Goal: Task Accomplishment & Management: Complete application form

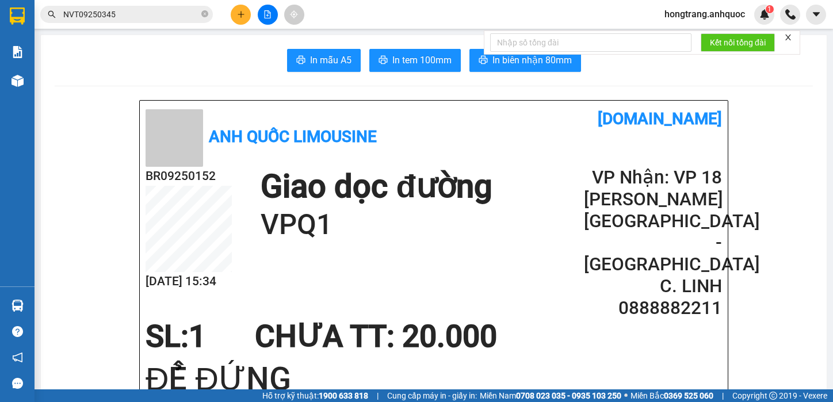
click at [141, 16] on input "NVT09250345" at bounding box center [131, 14] width 136 height 13
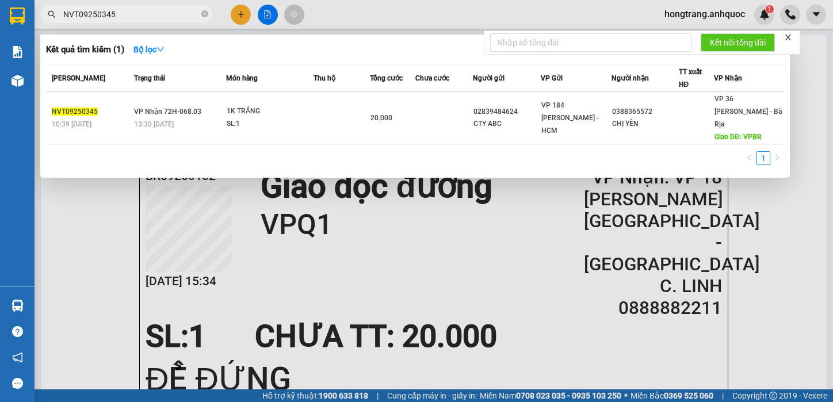
paste input "51"
type input "NVT09250351"
click at [161, 118] on div "15:13 [DATE]" at bounding box center [178, 124] width 91 height 13
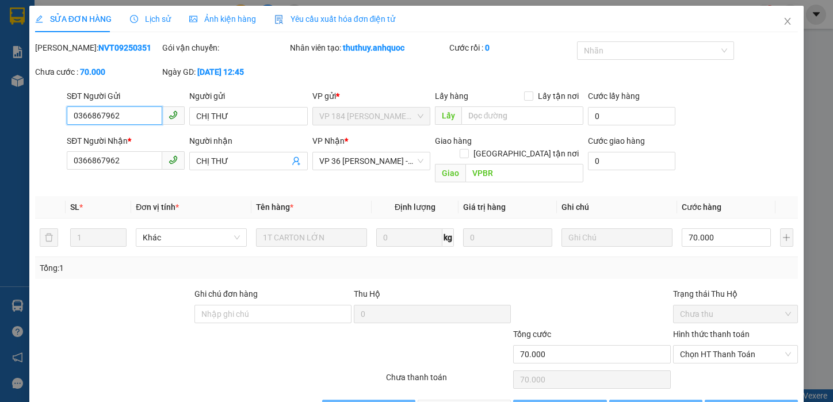
type input "0366867962"
type input "CHỊ THƯ"
type input "0366867962"
type input "CHỊ THƯ"
type input "VPBR"
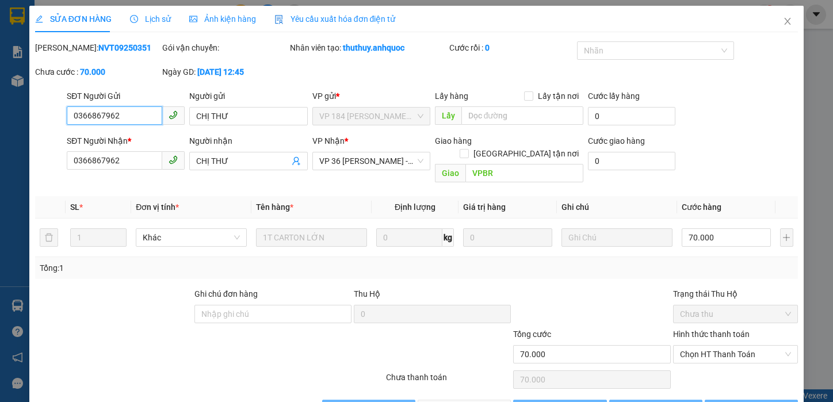
type input "70.000"
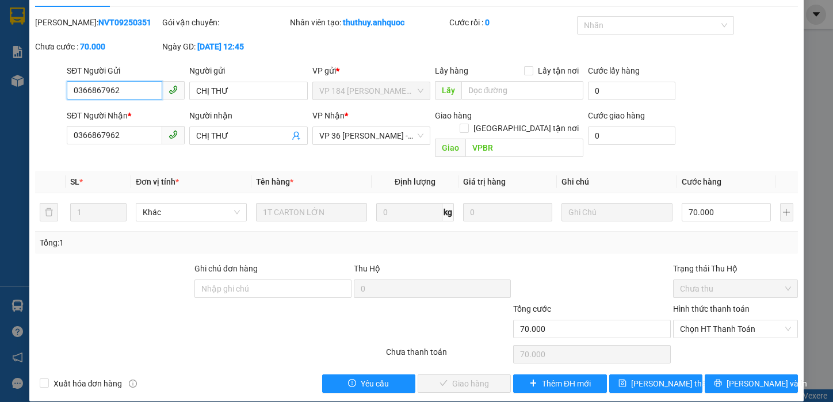
scroll to position [26, 0]
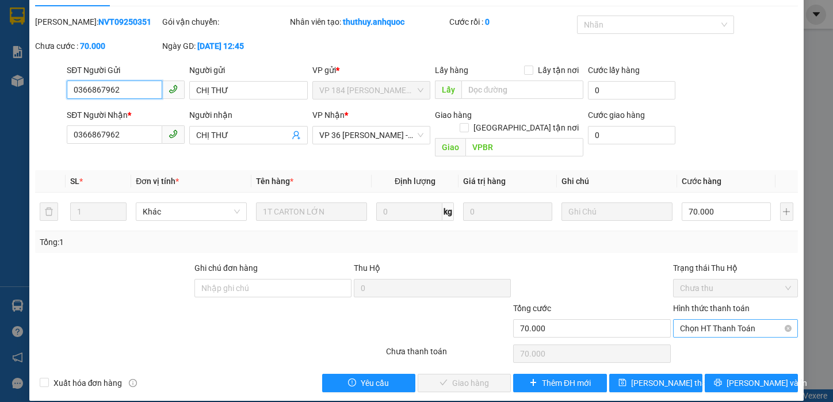
click at [703, 320] on span "Chọn HT Thanh Toán" at bounding box center [736, 328] width 112 height 17
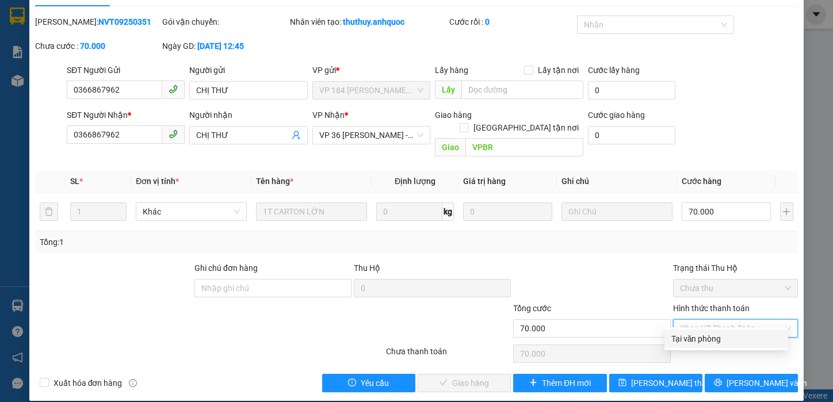
click at [691, 339] on div "Tại văn phòng" at bounding box center [726, 338] width 110 height 13
type input "0"
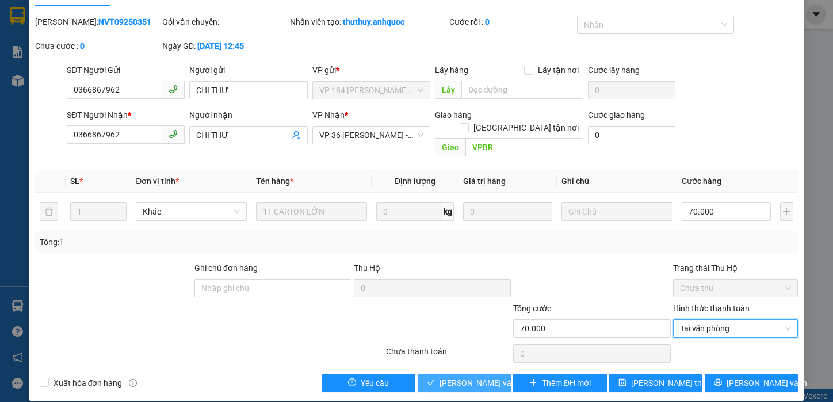
click at [466, 377] on span "[PERSON_NAME] và Giao hàng" at bounding box center [494, 383] width 110 height 13
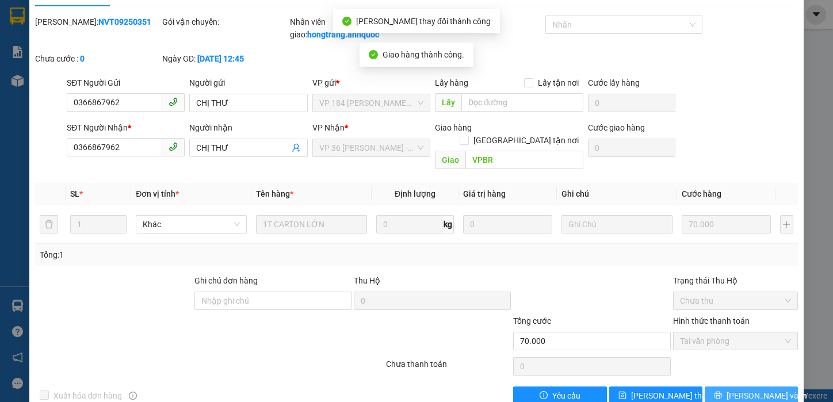
drag, startPoint x: 736, startPoint y: 384, endPoint x: 692, endPoint y: 269, distance: 123.3
click at [736, 389] on span "[PERSON_NAME] và In" at bounding box center [766, 395] width 81 height 13
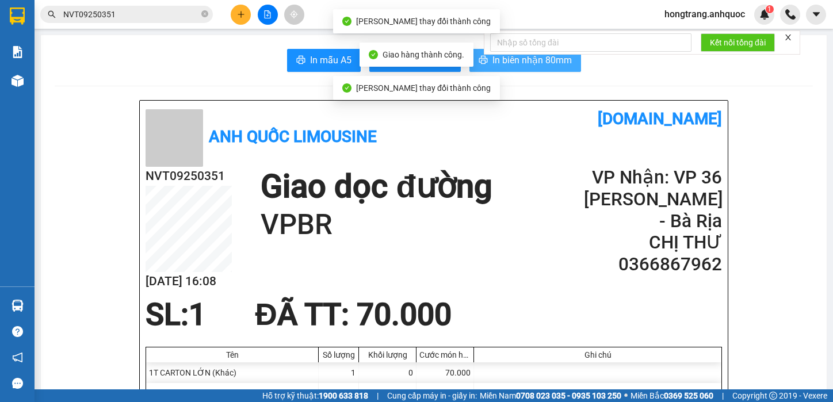
click at [495, 63] on span "In biên nhận 80mm" at bounding box center [531, 60] width 79 height 14
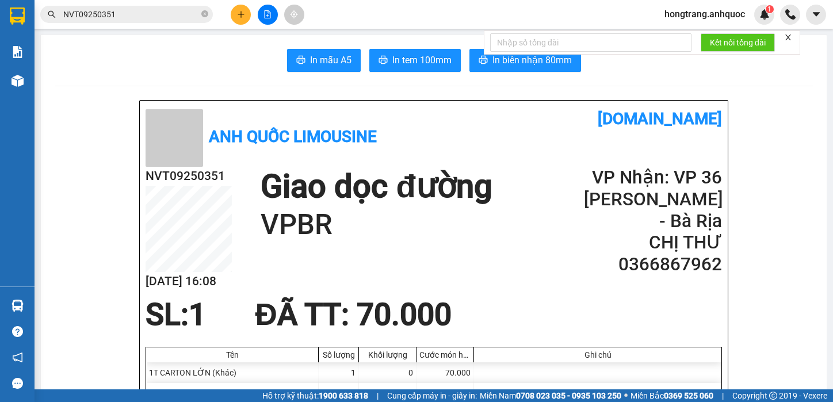
drag, startPoint x: 68, startPoint y: 201, endPoint x: 87, endPoint y: 190, distance: 21.9
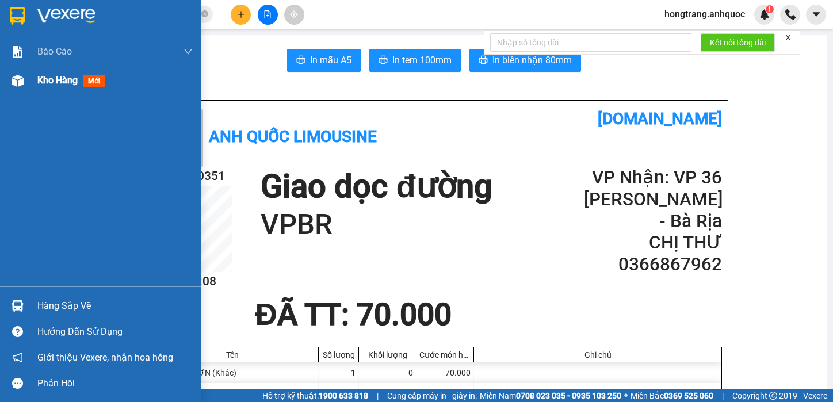
click at [22, 82] on img at bounding box center [18, 81] width 12 height 12
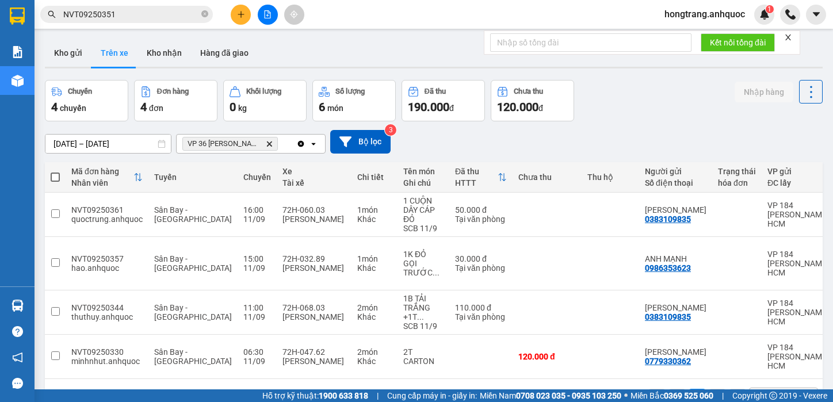
click at [239, 13] on icon "plus" at bounding box center [241, 14] width 8 height 8
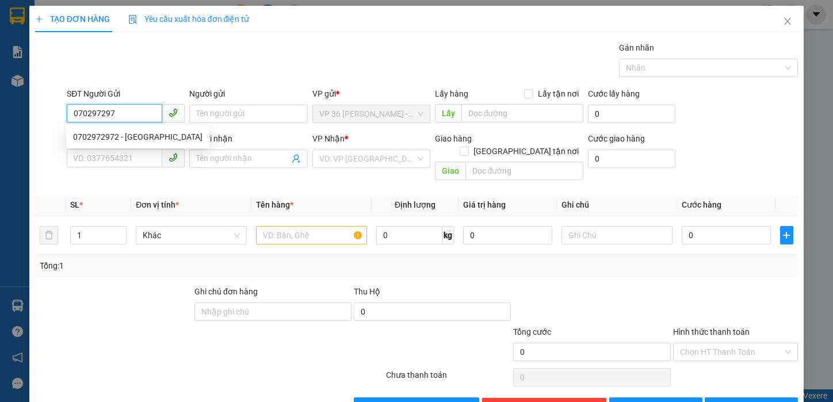
type input "0702972972"
click at [146, 142] on div "0702972972 - [GEOGRAPHIC_DATA]" at bounding box center [137, 137] width 129 height 13
type input "[PERSON_NAME]"
type input "0865045022"
type input "HỔ"
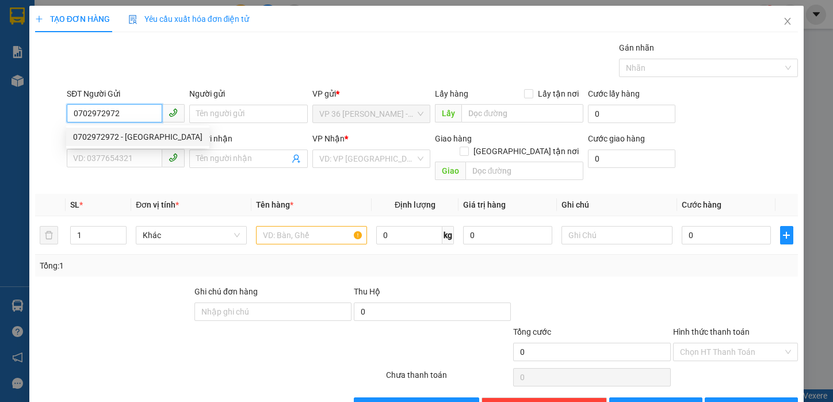
type input "VPVT"
type input "60.000"
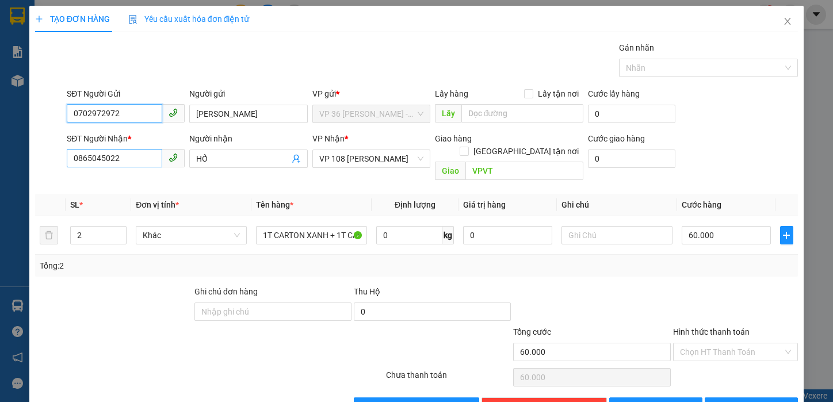
type input "0702972972"
click at [113, 162] on input "0865045022" at bounding box center [114, 158] width 95 height 18
type input "0707197272"
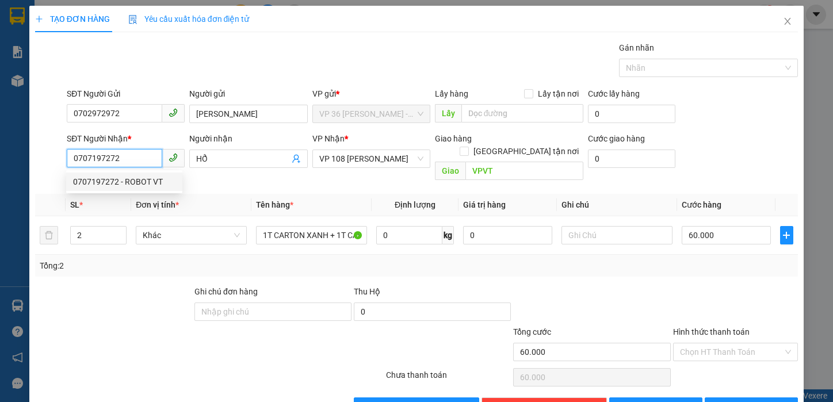
click at [132, 180] on div "0707197272 - ROBOT VT" at bounding box center [124, 181] width 102 height 13
type input "ROBOT VT"
type input "20.000"
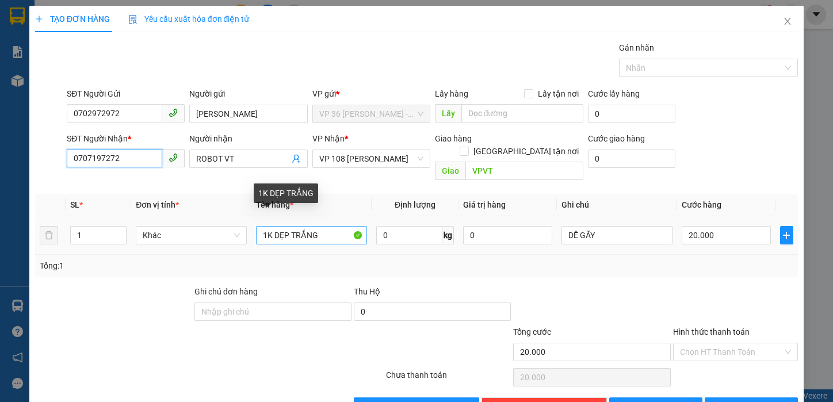
type input "0707197272"
click at [310, 226] on input "1K DẸP TRẮNG" at bounding box center [311, 235] width 111 height 18
type input "1 HỘP GIẤY"
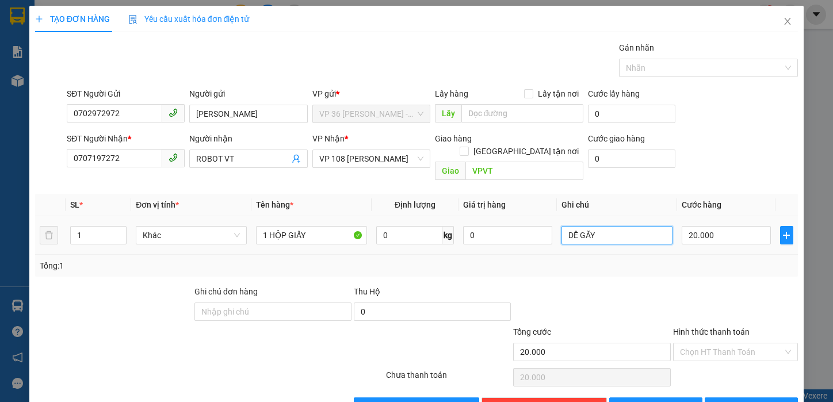
click at [598, 226] on input "DỄ GÃY" at bounding box center [616, 235] width 111 height 18
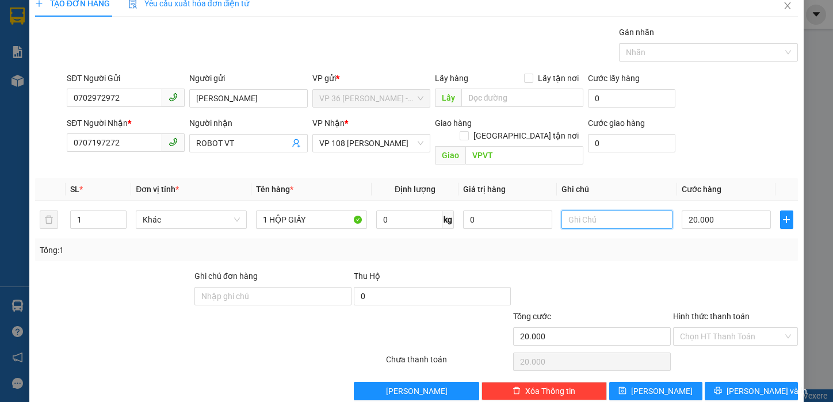
scroll to position [24, 0]
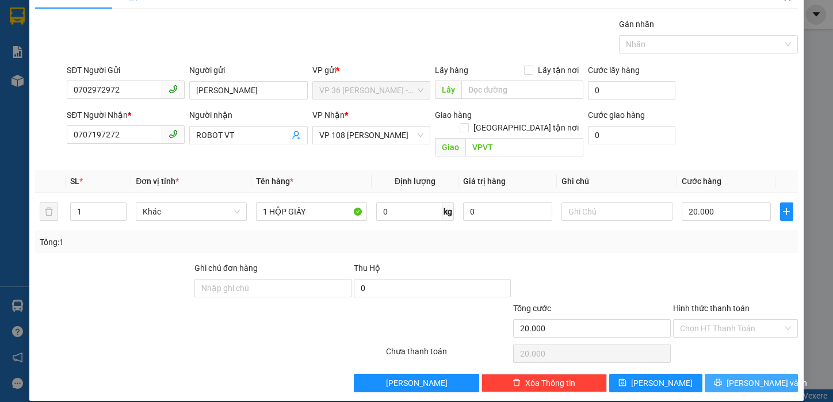
click at [736, 377] on span "[PERSON_NAME] và In" at bounding box center [766, 383] width 81 height 13
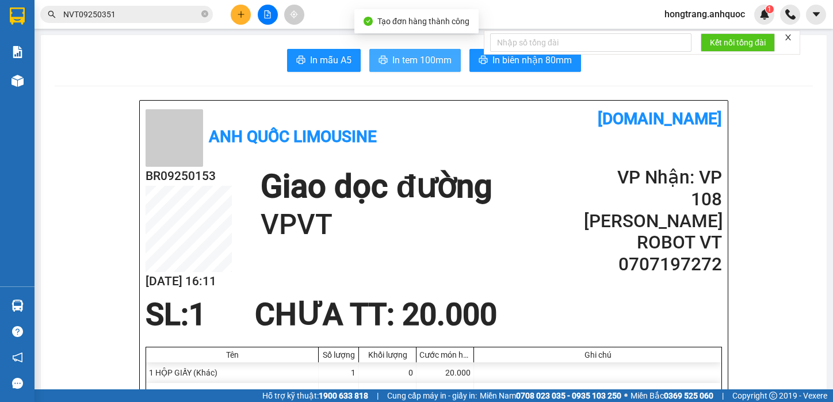
click at [415, 62] on span "In tem 100mm" at bounding box center [421, 60] width 59 height 14
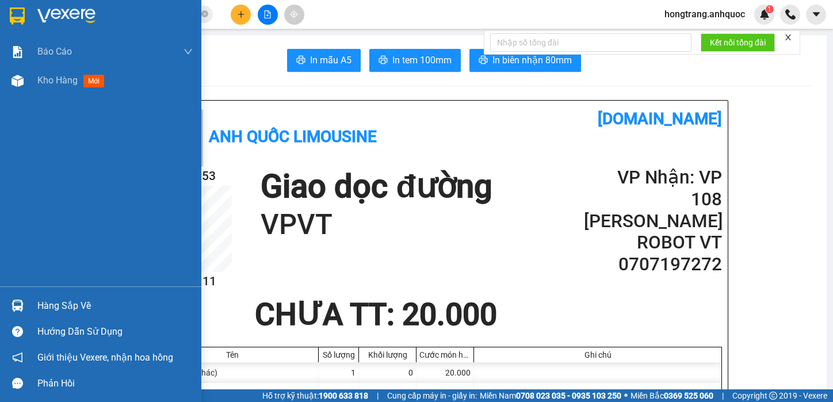
click at [10, 188] on div "Báo cáo Báo cáo dòng tiền (nhân viên) Doanh số tạo đơn theo VP gửi (nhà xe) Doa…" at bounding box center [100, 161] width 201 height 249
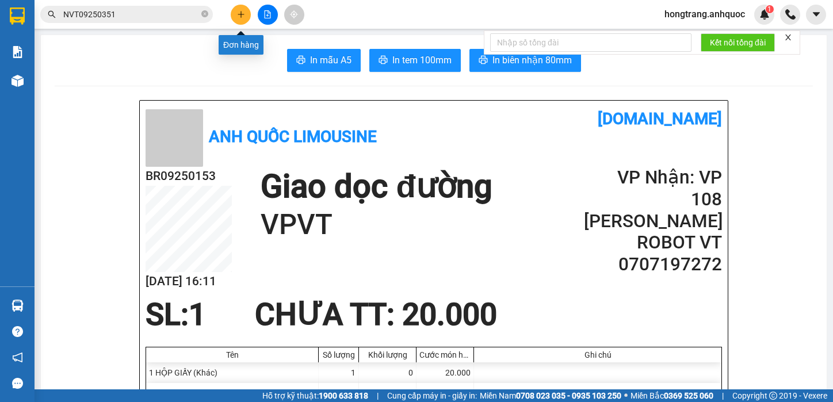
click at [240, 14] on icon "plus" at bounding box center [241, 14] width 6 height 1
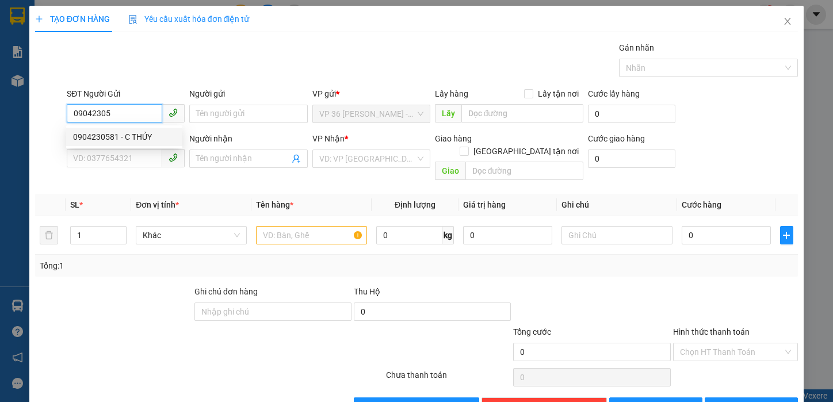
click at [123, 134] on div "0904230581 - C THỦY" at bounding box center [124, 137] width 102 height 13
type input "0904230581"
type input "C THỦY"
type input "0904230581"
type input "C THỦY"
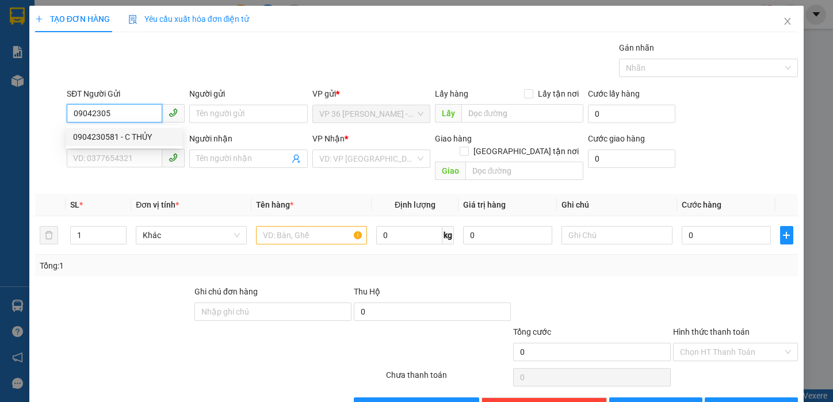
type input "VPQ1"
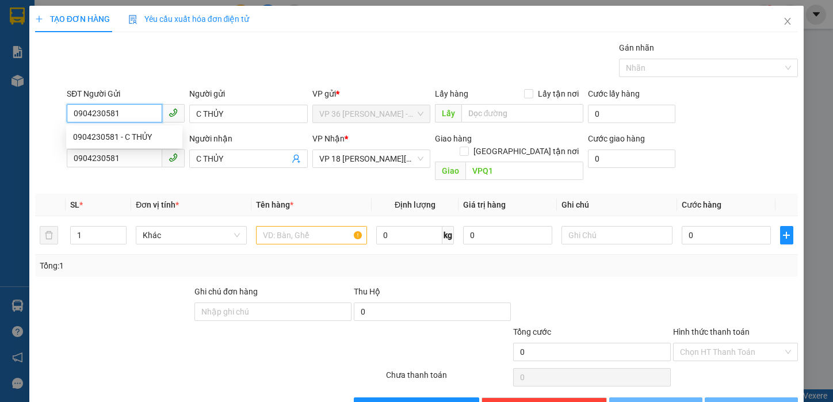
type input "20.000"
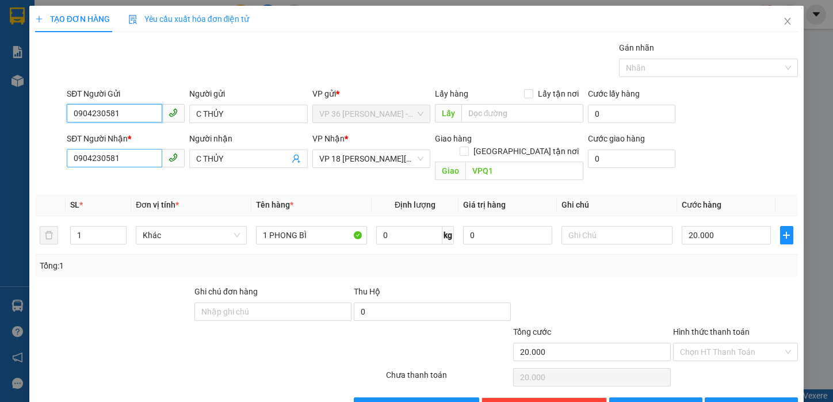
type input "0904230581"
click at [119, 154] on input "0904230581" at bounding box center [114, 158] width 95 height 18
type input "0909901504"
click at [243, 154] on input "C THỦY" at bounding box center [242, 158] width 93 height 13
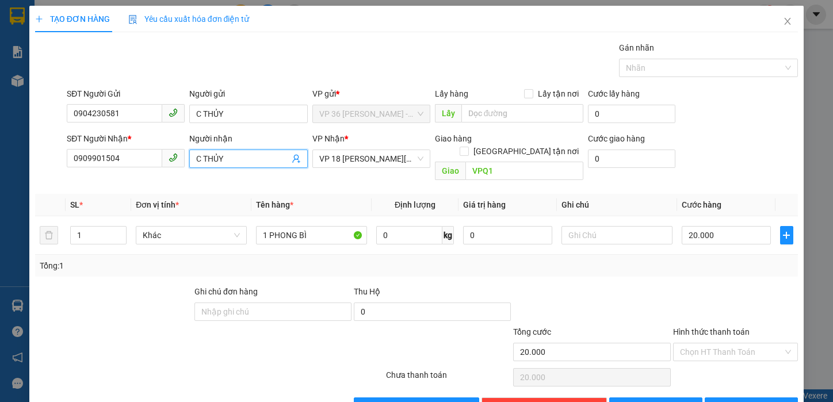
click at [243, 154] on input "C THỦY" at bounding box center [242, 158] width 93 height 13
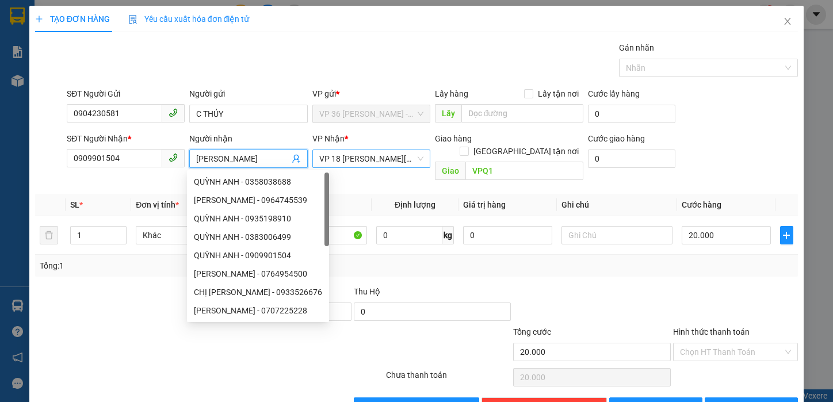
click at [355, 158] on span "VP 18 [PERSON_NAME][GEOGRAPHIC_DATA] - [GEOGRAPHIC_DATA]" at bounding box center [371, 158] width 104 height 17
type input "[PERSON_NAME]"
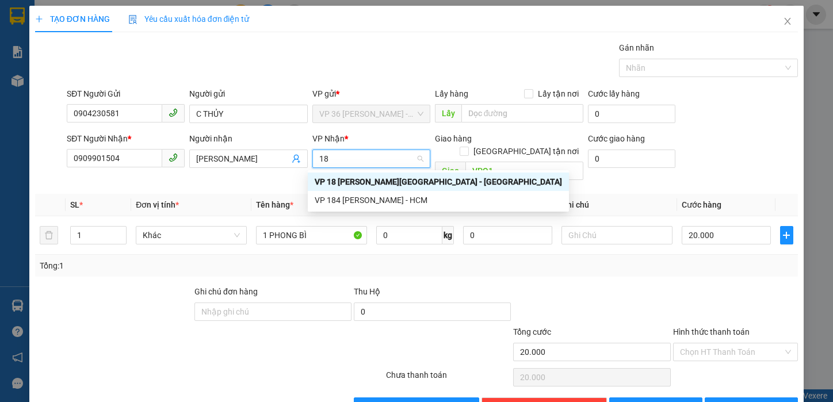
type input "184"
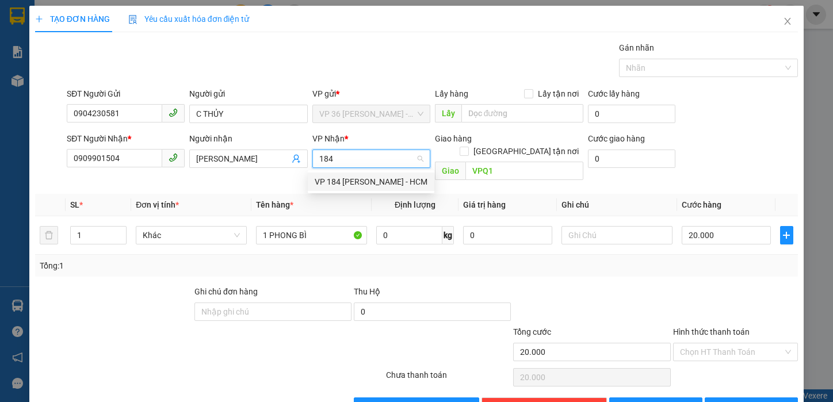
click at [341, 183] on div "VP 184 [PERSON_NAME] - HCM" at bounding box center [371, 181] width 113 height 13
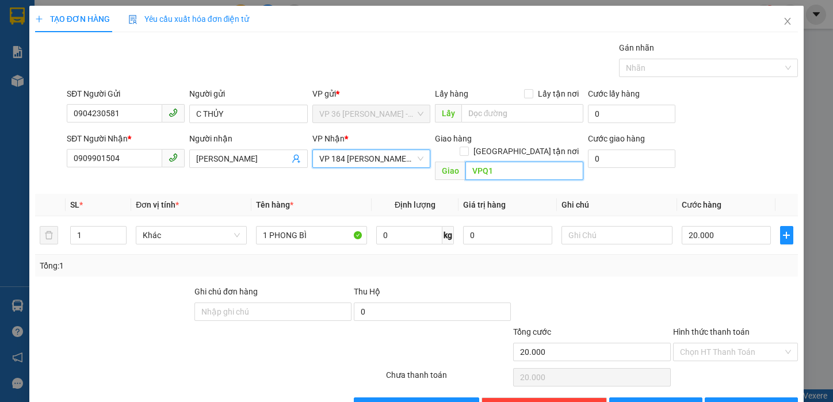
click at [495, 162] on input "VPQ1" at bounding box center [524, 171] width 118 height 18
type input "VPSG"
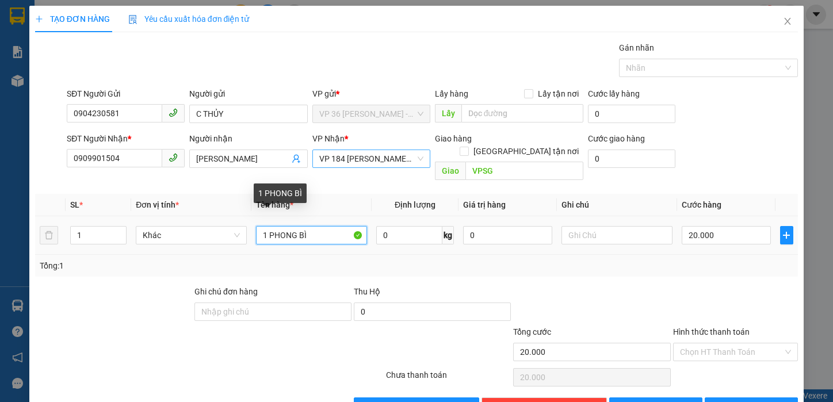
click at [308, 226] on input "1 PHONG BÌ" at bounding box center [311, 235] width 111 height 18
type input "1 TÚI ĐỎ"
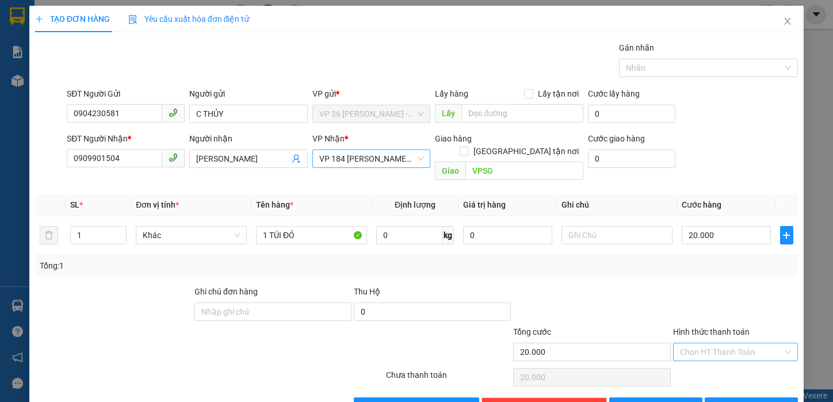
click at [687, 343] on input "Hình thức thanh toán" at bounding box center [732, 351] width 104 height 17
click at [690, 363] on div "Tại văn phòng" at bounding box center [726, 362] width 110 height 13
type input "0"
click at [682, 300] on div at bounding box center [736, 305] width 128 height 40
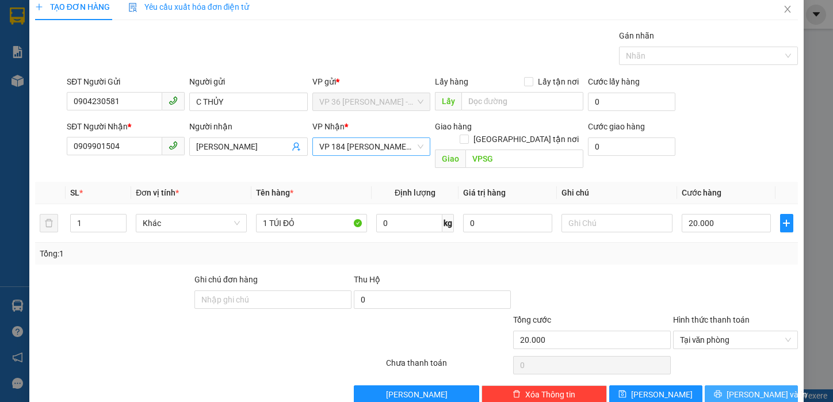
scroll to position [24, 0]
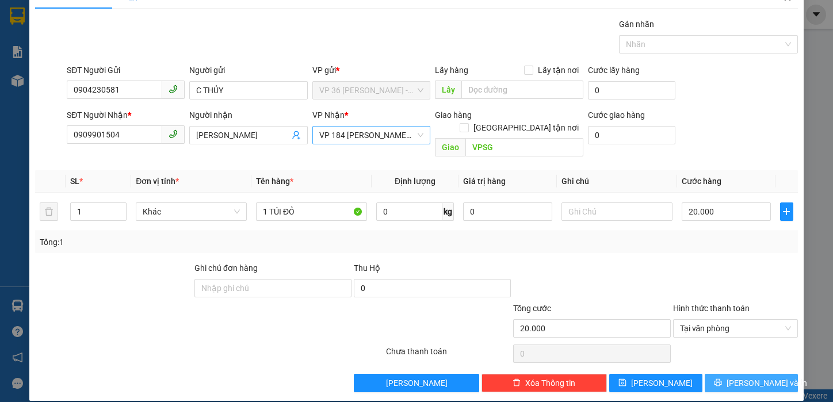
click at [747, 377] on span "[PERSON_NAME] và In" at bounding box center [766, 383] width 81 height 13
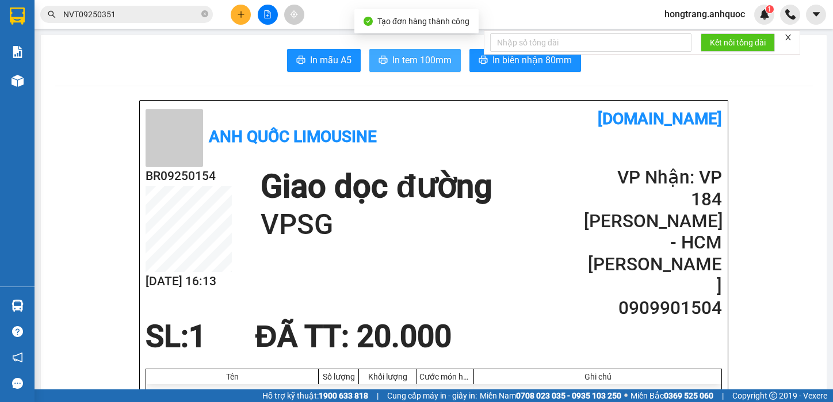
click at [395, 55] on span "In tem 100mm" at bounding box center [421, 60] width 59 height 14
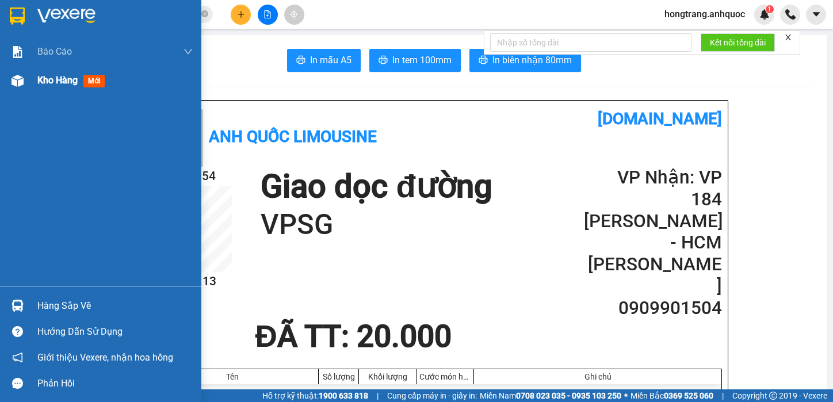
click at [33, 80] on div "Kho hàng mới" at bounding box center [100, 80] width 201 height 29
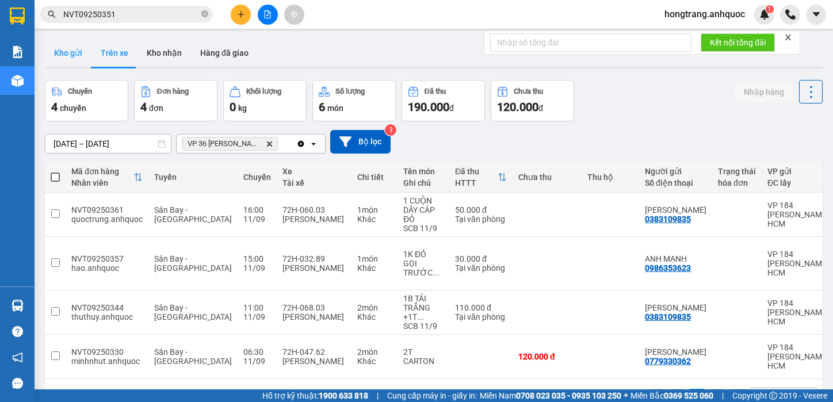
click at [74, 51] on button "Kho gửi" at bounding box center [68, 53] width 47 height 28
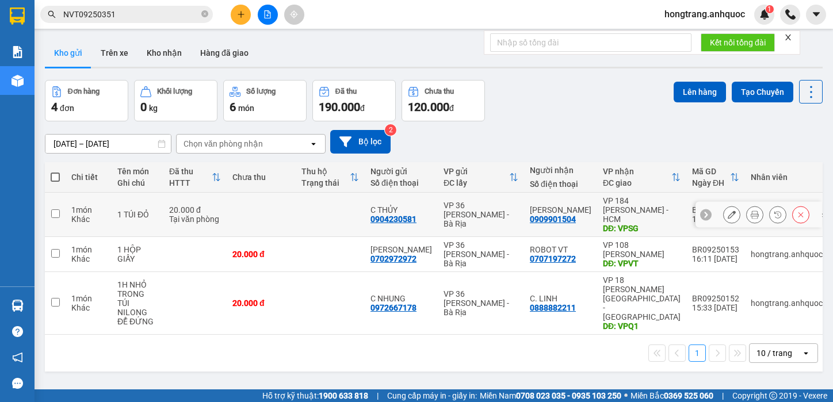
click at [52, 209] on input "checkbox" at bounding box center [55, 213] width 9 height 9
checkbox input "true"
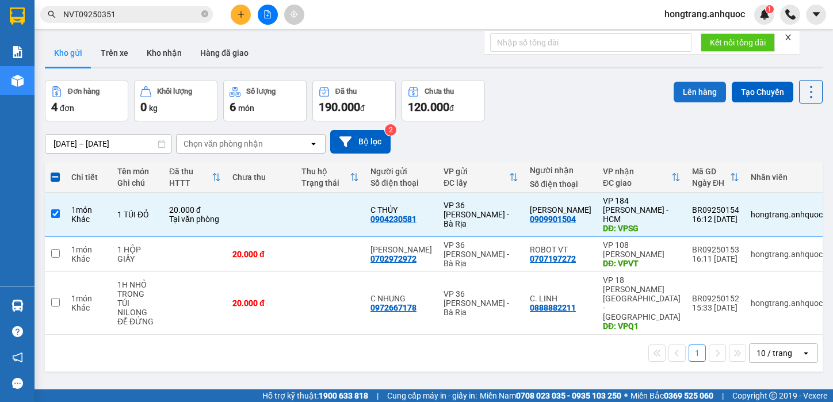
click at [690, 90] on button "Lên hàng" at bounding box center [700, 92] width 52 height 21
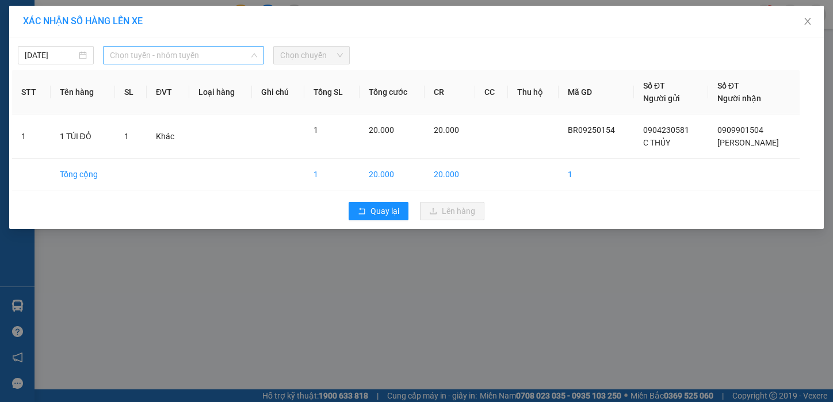
click at [170, 56] on span "Chọn tuyến - nhóm tuyến" at bounding box center [183, 55] width 147 height 17
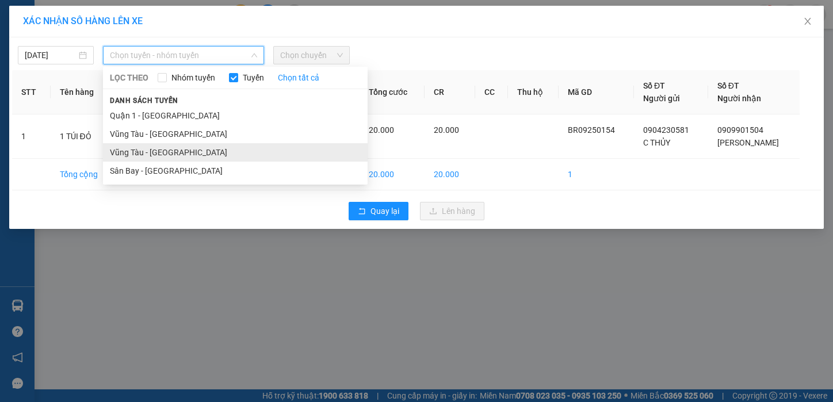
click at [151, 156] on li "Vũng Tàu - [GEOGRAPHIC_DATA]" at bounding box center [235, 152] width 265 height 18
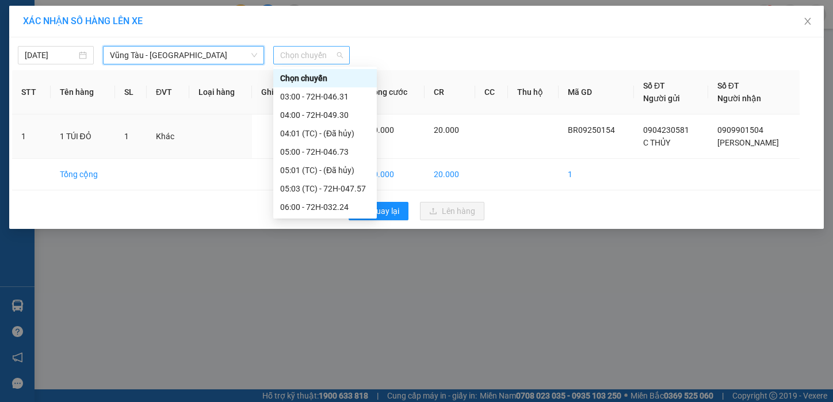
click at [307, 56] on span "Chọn chuyến" at bounding box center [311, 55] width 62 height 17
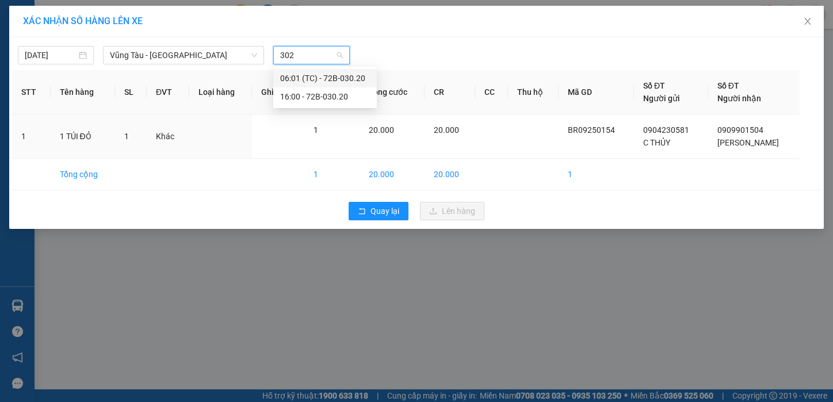
type input "3020"
click at [291, 98] on div "16:00 - 72B-030.20" at bounding box center [325, 96] width 90 height 13
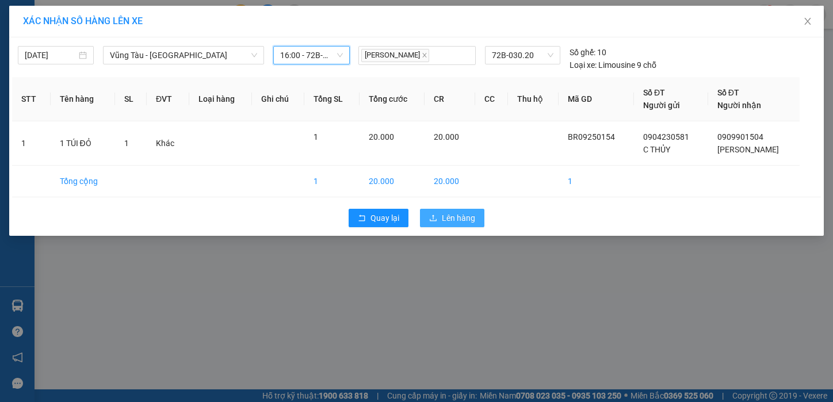
click at [439, 221] on button "Lên hàng" at bounding box center [452, 218] width 64 height 18
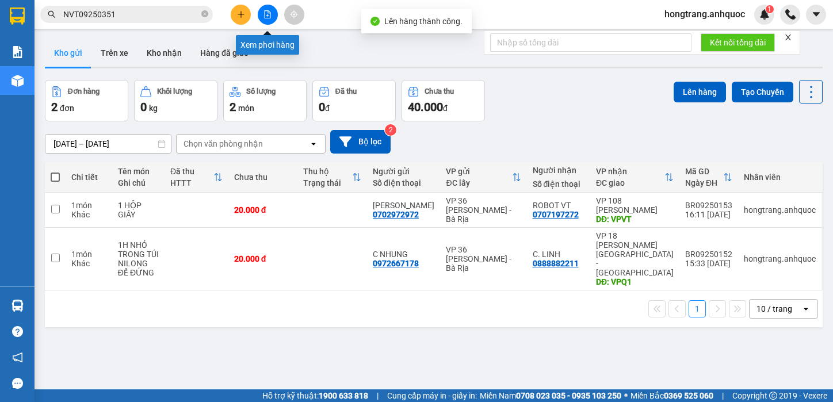
click at [272, 11] on button at bounding box center [268, 15] width 20 height 20
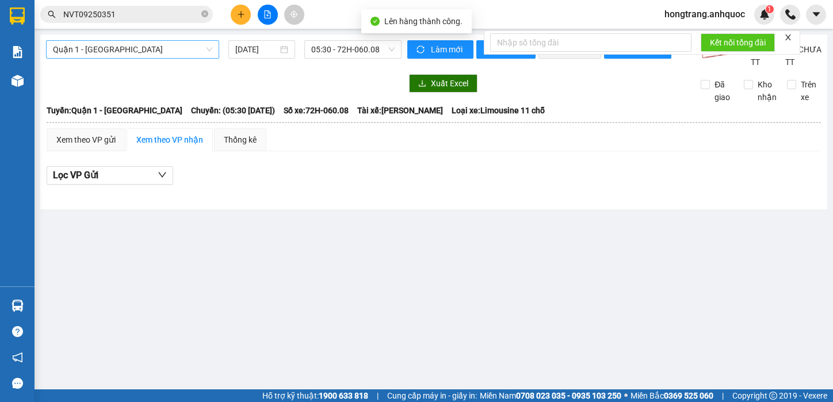
click at [124, 53] on span "Quận 1 - [GEOGRAPHIC_DATA]" at bounding box center [132, 49] width 159 height 17
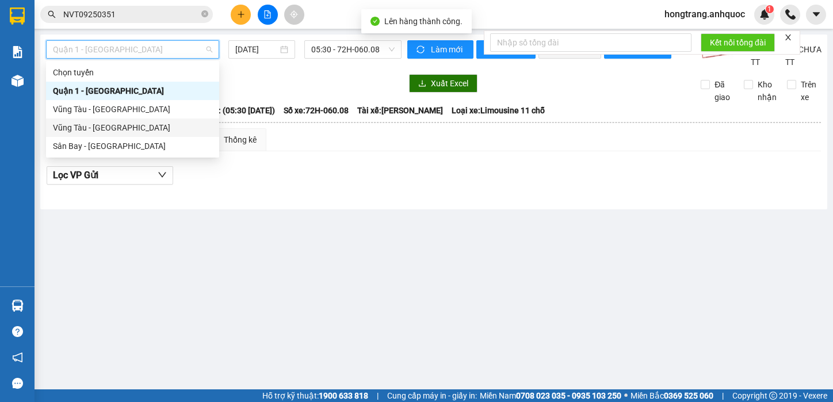
click at [96, 133] on div "Vũng Tàu - [GEOGRAPHIC_DATA]" at bounding box center [132, 127] width 159 height 13
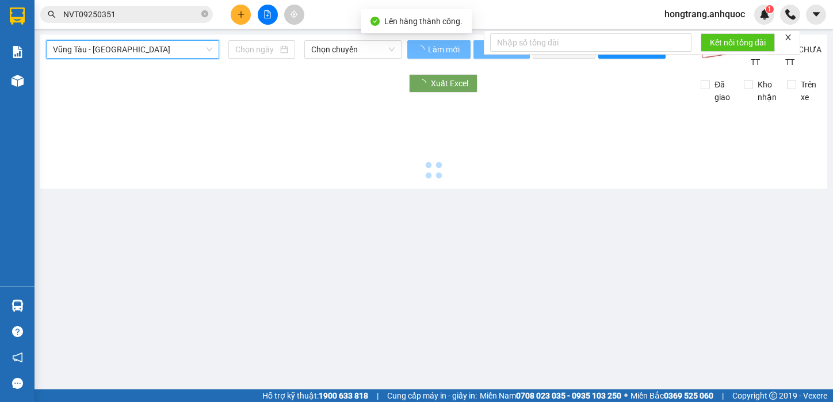
type input "[DATE]"
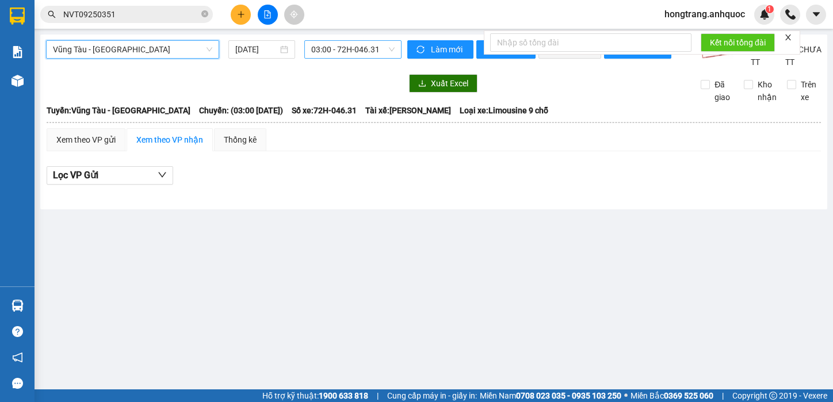
click at [354, 46] on span "03:00 - 72H-046.31" at bounding box center [352, 49] width 83 height 17
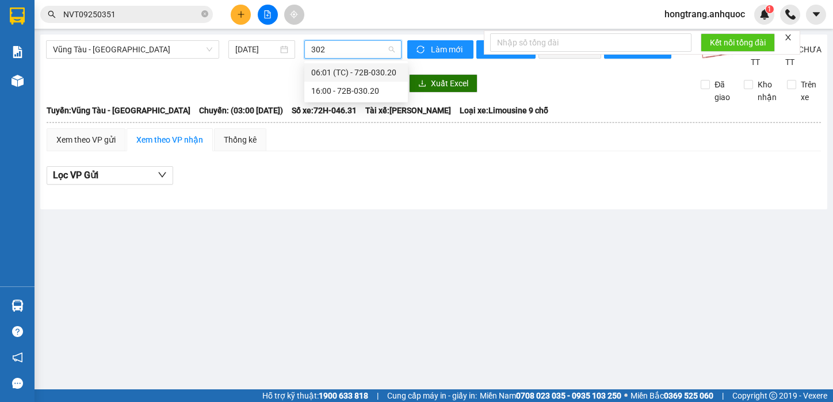
type input "3020"
click at [348, 92] on div "16:00 - 72B-030.20" at bounding box center [356, 91] width 90 height 13
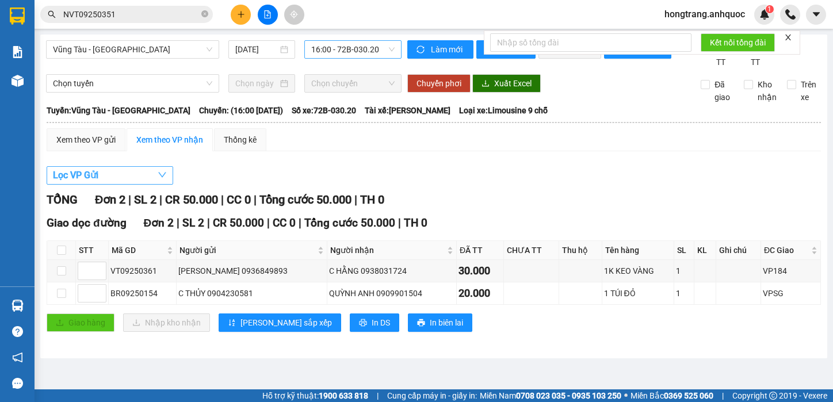
click at [118, 185] on button "Lọc VP Gửi" at bounding box center [110, 175] width 127 height 18
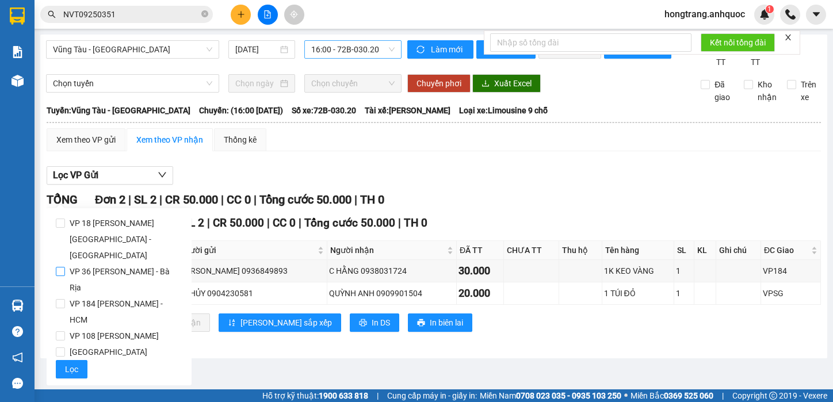
click at [86, 263] on span "VP 36 [PERSON_NAME] - Bà Rịa" at bounding box center [123, 279] width 117 height 32
click at [65, 267] on input "VP 36 [PERSON_NAME] - Bà Rịa" at bounding box center [60, 271] width 9 height 9
checkbox input "true"
click at [69, 363] on span "Lọc" at bounding box center [71, 369] width 13 height 13
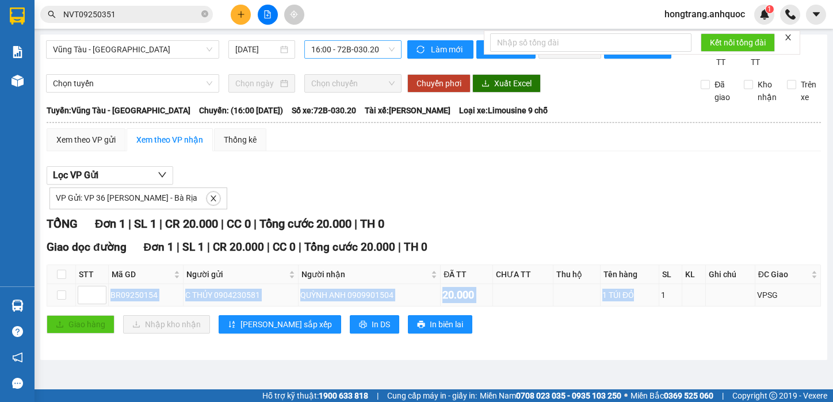
drag, startPoint x: 107, startPoint y: 307, endPoint x: 656, endPoint y: 306, distance: 548.7
click at [656, 306] on tr "BR09250154 C THỦY 0904230581 QUỲNH ANH 0909901504 20.000 1 TÚI ĐỎ 1 VPSG" at bounding box center [434, 295] width 774 height 22
copy tr "BR09250154 C THỦY 0904230581 QUỲNH ANH 0909901504 20.000 1 TÚI ĐỎ"
drag, startPoint x: 197, startPoint y: 121, endPoint x: 452, endPoint y: 123, distance: 254.8
click at [452, 117] on div "Tuyến: Vũng Tàu - [GEOGRAPHIC_DATA]: (16:00 [DATE]) Số xe: 72B-030.20 Tài xế: […" at bounding box center [434, 110] width 774 height 13
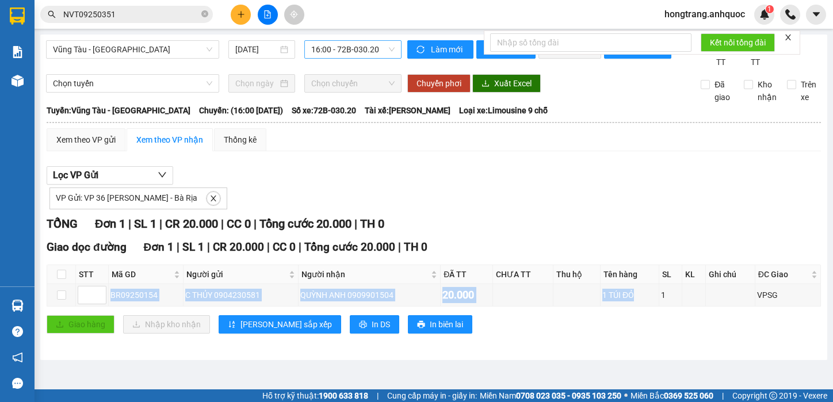
copy div "16:00 [DATE]) Số xe: 72B-030.20 Tài xế: [PERSON_NAME]"
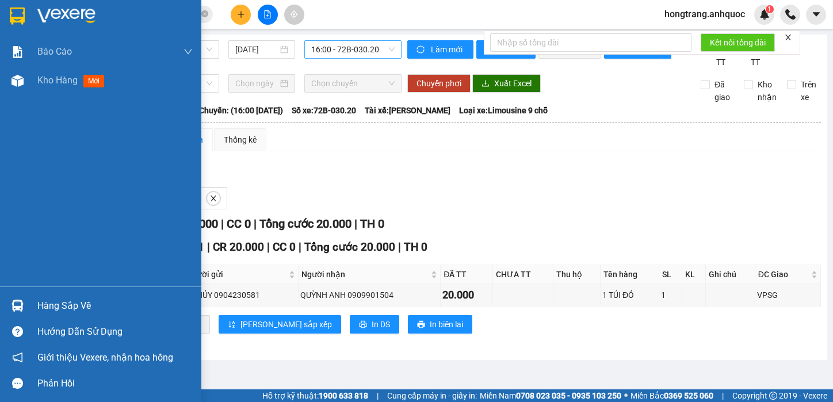
click at [10, 183] on div "Báo cáo Báo cáo dòng tiền (nhân viên) Doanh số tạo đơn theo VP gửi (nhà xe) Doa…" at bounding box center [100, 161] width 201 height 249
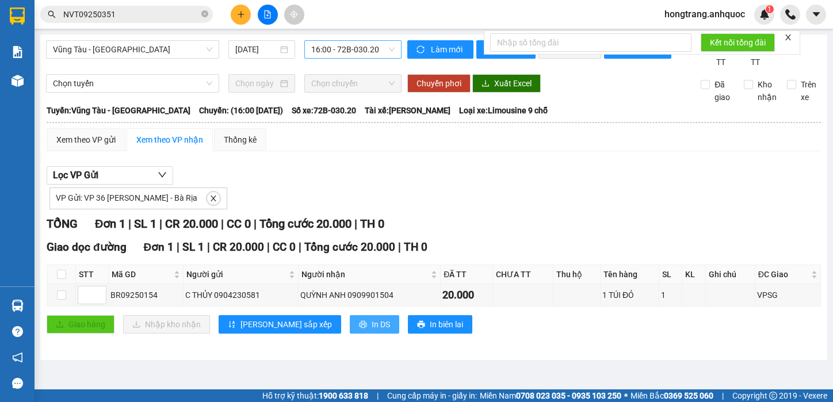
click at [350, 334] on button "In DS" at bounding box center [374, 324] width 49 height 18
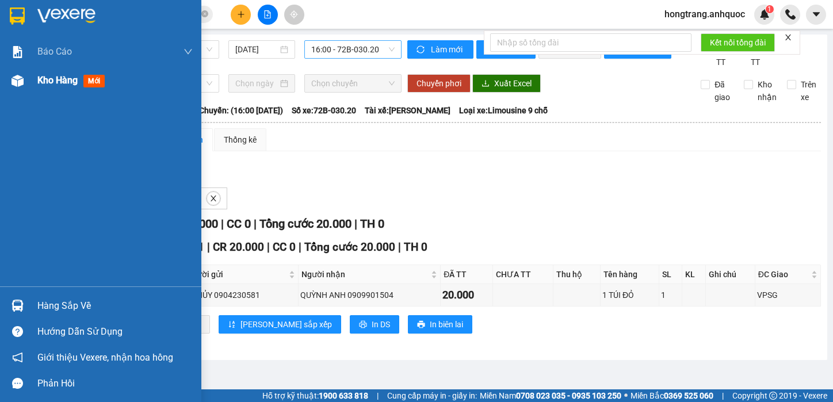
click at [41, 80] on span "Kho hàng" at bounding box center [57, 80] width 40 height 11
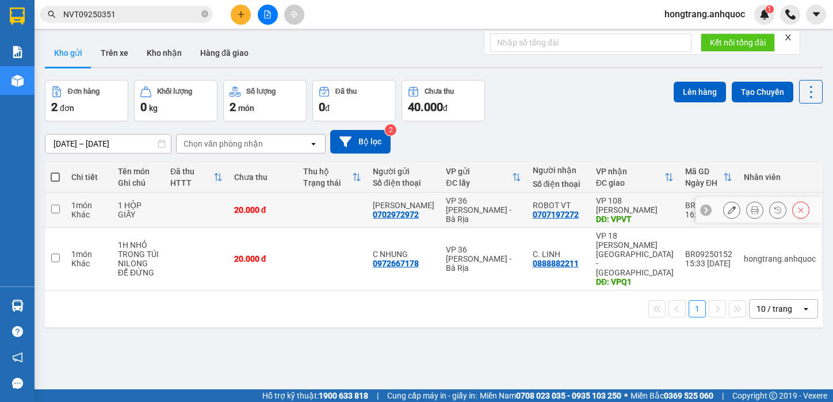
click at [74, 215] on div "Khác" at bounding box center [88, 214] width 35 height 9
checkbox input "true"
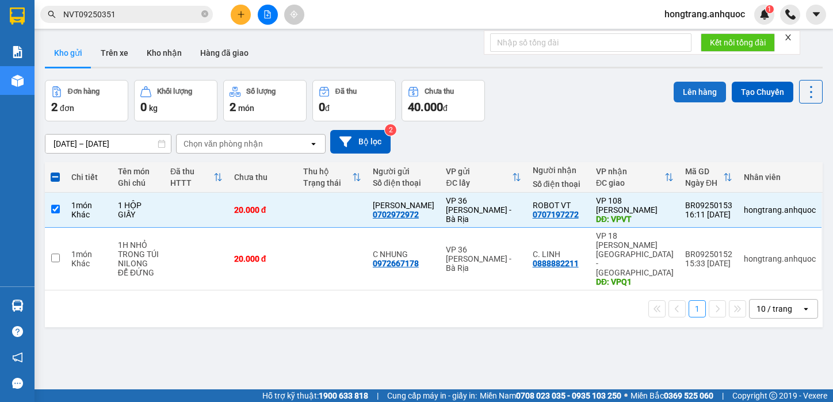
click at [694, 95] on button "Lên hàng" at bounding box center [700, 92] width 52 height 21
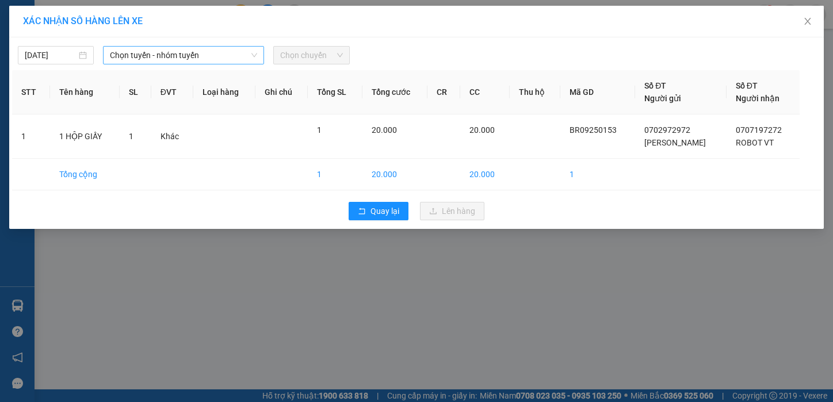
click at [156, 53] on span "Chọn tuyến - nhóm tuyến" at bounding box center [183, 55] width 147 height 17
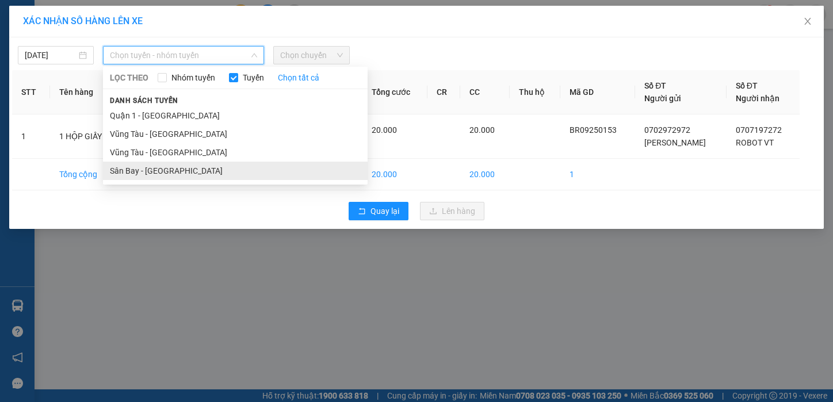
click at [133, 171] on li "Sân Bay - [GEOGRAPHIC_DATA]" at bounding box center [235, 171] width 265 height 18
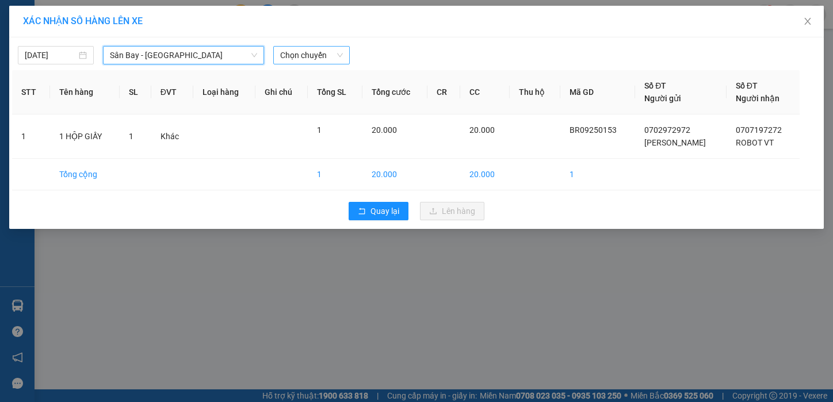
click at [316, 53] on span "Chọn chuyến" at bounding box center [311, 55] width 62 height 17
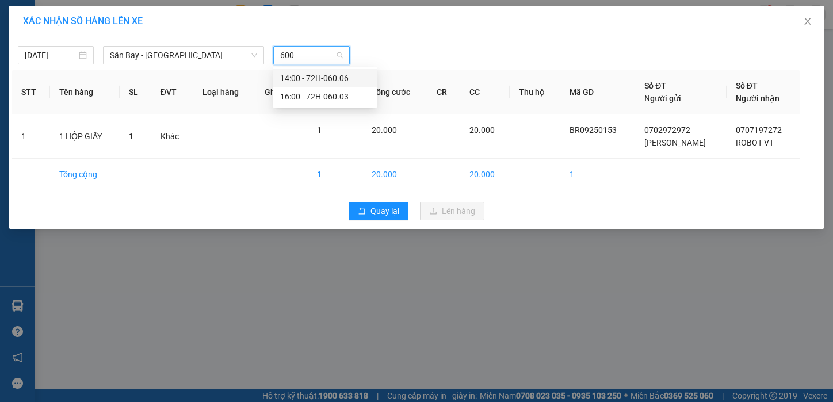
type input "6006"
click at [309, 80] on div "14:00 - 72H-060.06" at bounding box center [325, 78] width 90 height 13
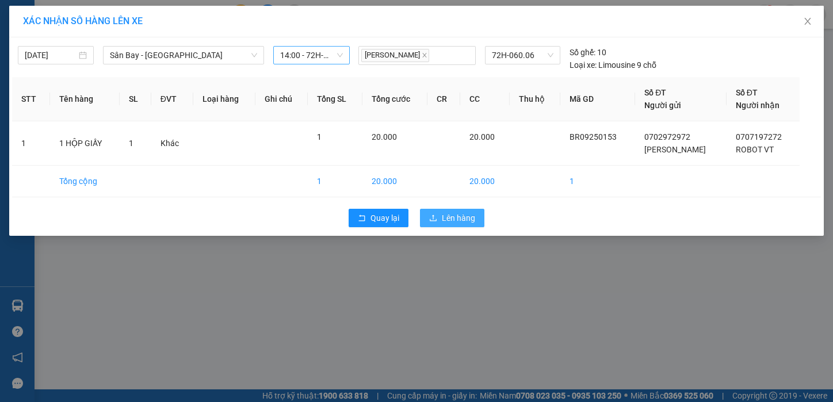
click at [443, 219] on span "Lên hàng" at bounding box center [458, 218] width 33 height 13
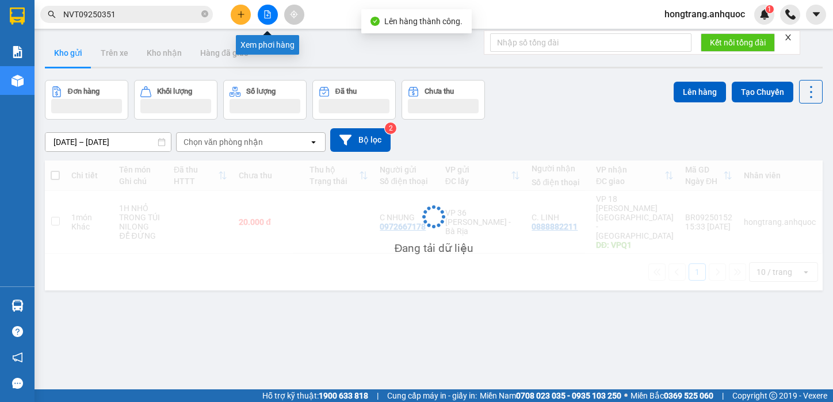
click at [269, 13] on icon "file-add" at bounding box center [268, 14] width 6 height 8
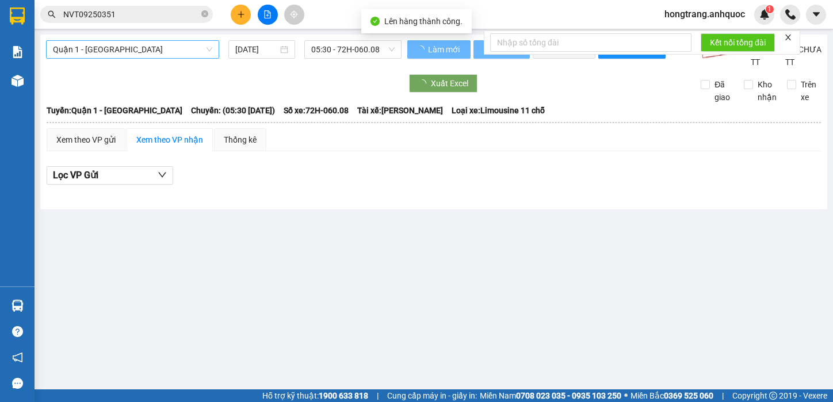
click at [125, 47] on span "Quận 1 - [GEOGRAPHIC_DATA]" at bounding box center [132, 49] width 159 height 17
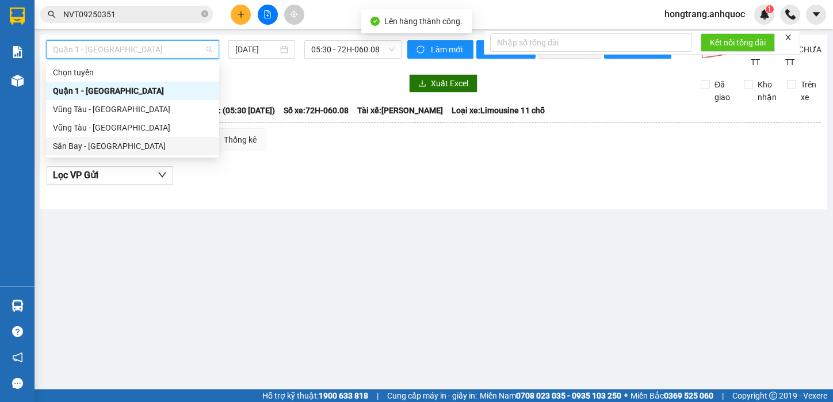
click at [93, 145] on div "Sân Bay - [GEOGRAPHIC_DATA]" at bounding box center [132, 146] width 159 height 13
type input "[DATE]"
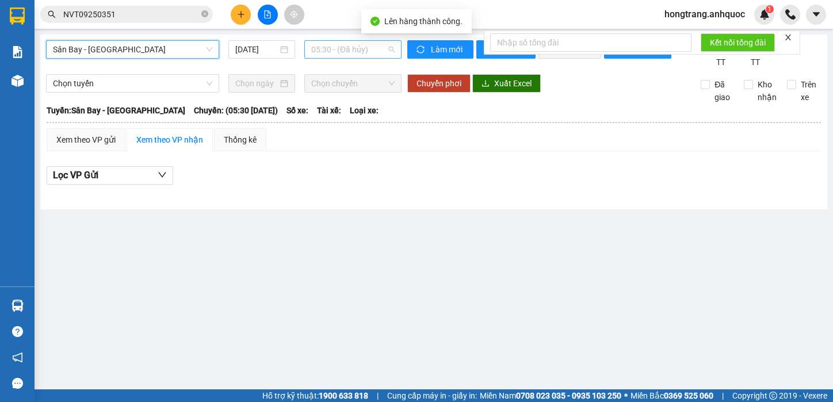
click at [341, 49] on span "05:30 - (Đã hủy)" at bounding box center [352, 49] width 83 height 17
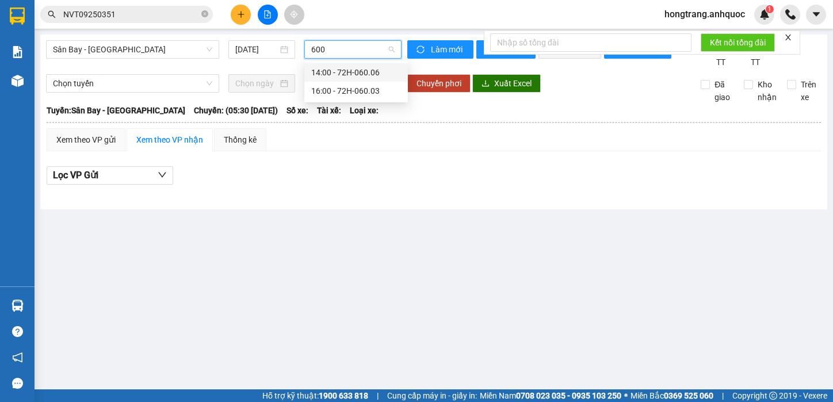
type input "6006"
click at [338, 70] on div "14:00 - 72H-060.06" at bounding box center [356, 72] width 90 height 13
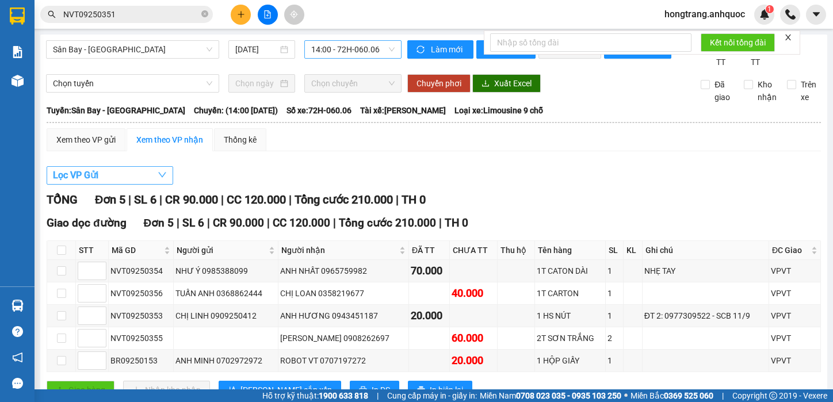
click at [109, 185] on button "Lọc VP Gửi" at bounding box center [110, 175] width 127 height 18
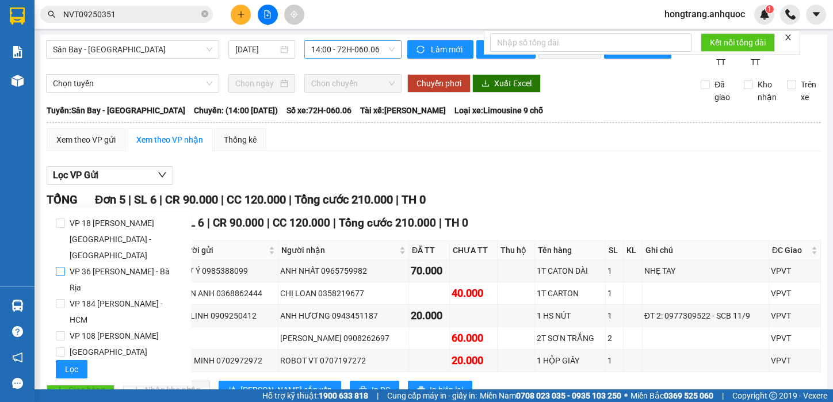
click at [110, 263] on span "VP 36 [PERSON_NAME] - Bà Rịa" at bounding box center [123, 279] width 117 height 32
click at [65, 267] on input "VP 36 [PERSON_NAME] - Bà Rịa" at bounding box center [60, 271] width 9 height 9
checkbox input "true"
click at [69, 360] on button "Lọc" at bounding box center [72, 369] width 32 height 18
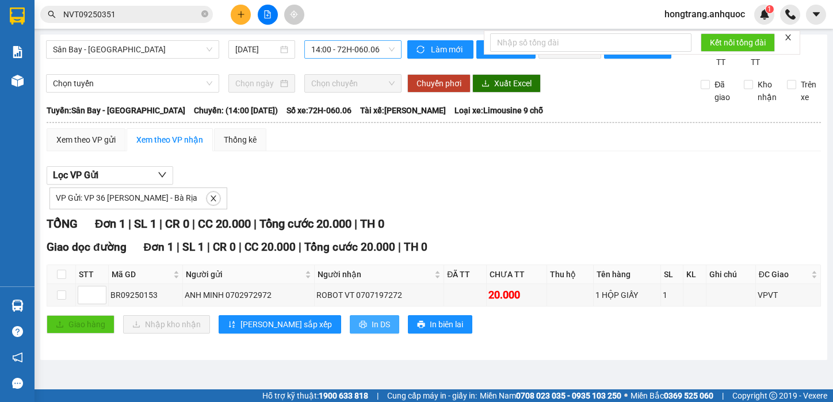
click at [372, 331] on span "In DS" at bounding box center [381, 324] width 18 height 13
click at [559, 209] on div "VP Gửi: VP 36 [PERSON_NAME] - Bà Rịa" at bounding box center [434, 197] width 774 height 25
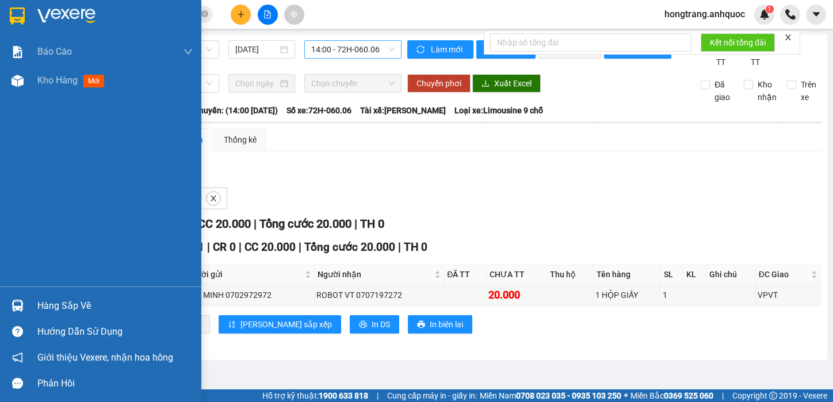
click at [10, 179] on div "Báo cáo Báo cáo dòng tiền (nhân viên) Doanh số tạo đơn theo VP gửi (nhà xe) Doa…" at bounding box center [100, 161] width 201 height 249
click at [12, 81] on img at bounding box center [18, 81] width 12 height 12
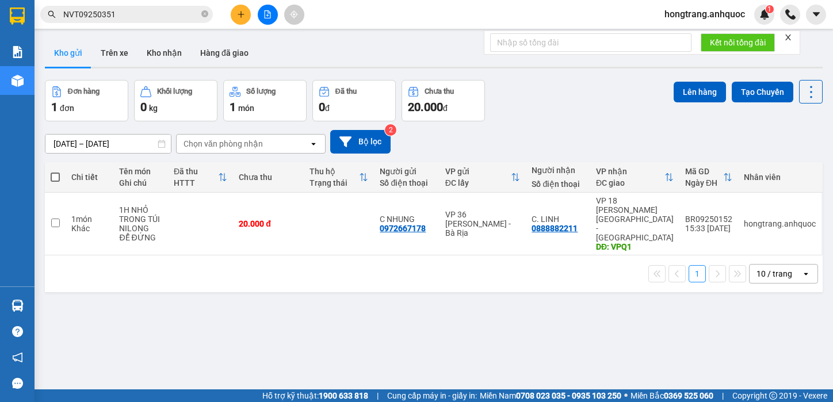
drag, startPoint x: 200, startPoint y: 290, endPoint x: 200, endPoint y: 284, distance: 6.9
click at [200, 290] on div "ver 1.8.143 Kho gửi Trên xe Kho nhận Hàng đã giao Đơn hàng 1 đơn Khối lượng 0 k…" at bounding box center [433, 236] width 787 height 402
click at [66, 213] on td "1 món Khác" at bounding box center [90, 224] width 48 height 63
checkbox input "true"
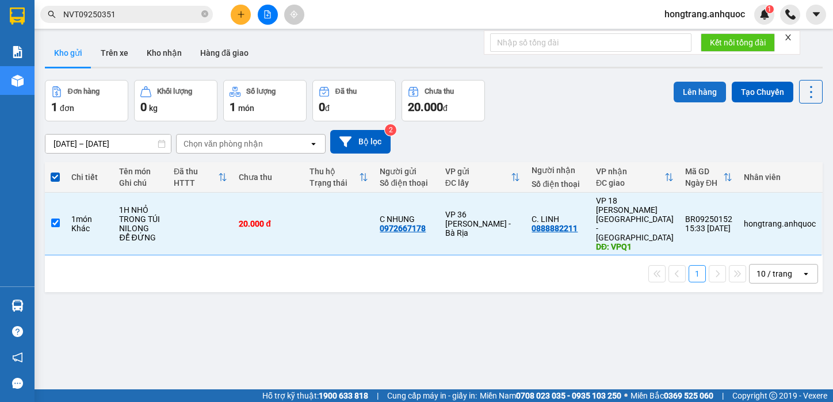
click at [682, 93] on button "Lên hàng" at bounding box center [700, 92] width 52 height 21
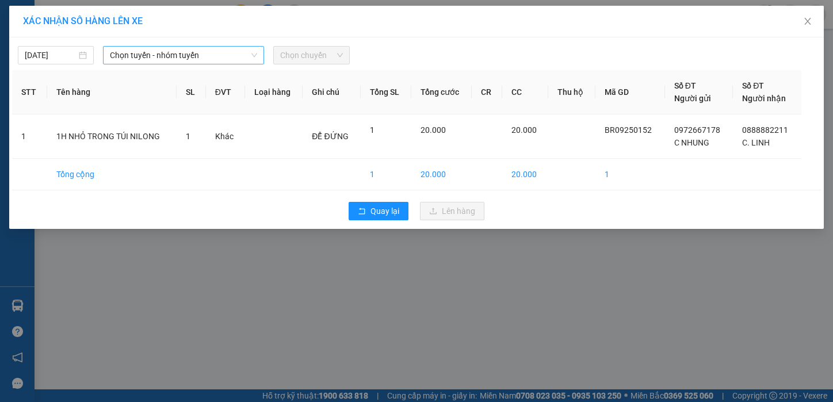
click at [136, 52] on span "Chọn tuyến - nhóm tuyến" at bounding box center [183, 55] width 147 height 17
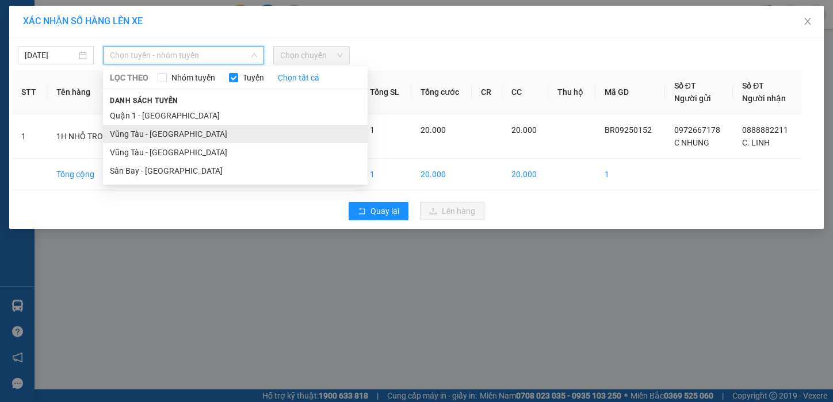
click at [141, 136] on li "Vũng Tàu - [GEOGRAPHIC_DATA]" at bounding box center [235, 134] width 265 height 18
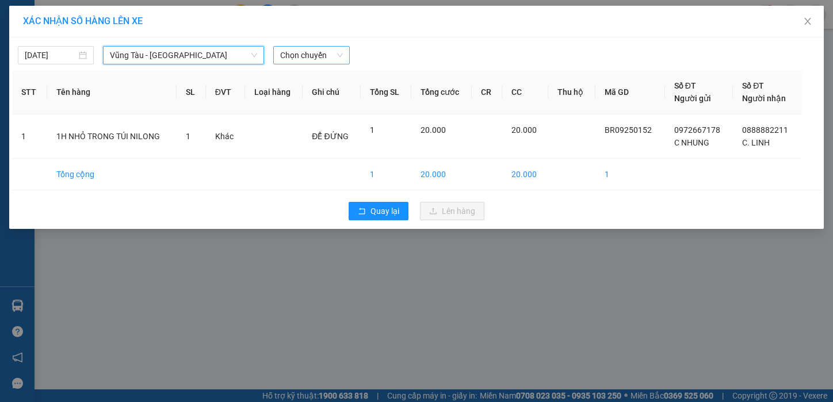
click at [298, 55] on span "Chọn chuyến" at bounding box center [311, 55] width 62 height 17
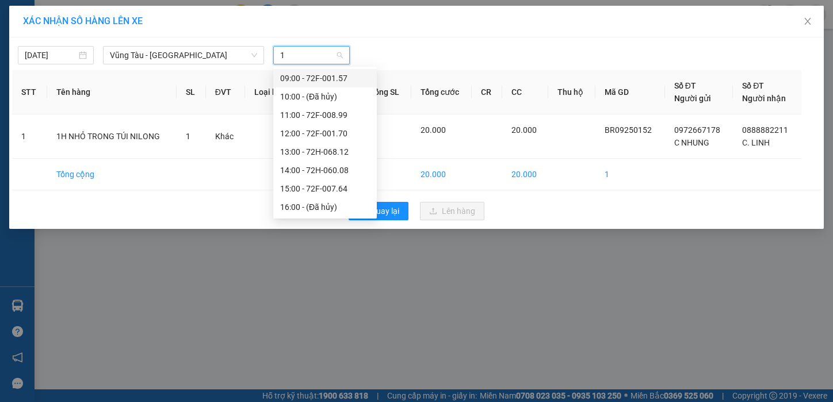
type input "17"
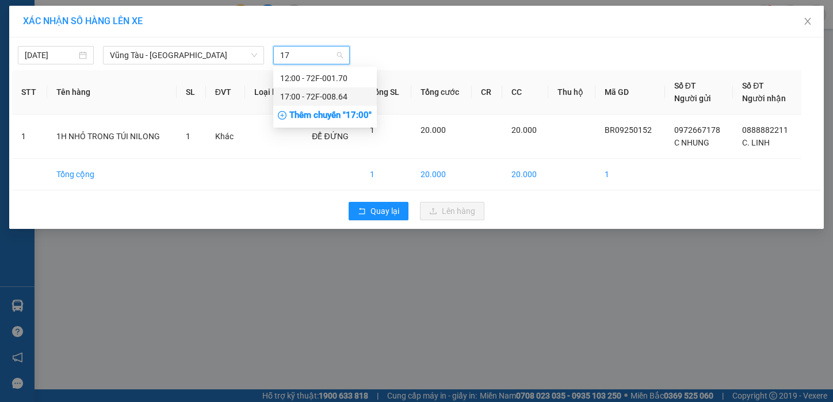
click at [318, 93] on div "17:00 - 72F-008.64" at bounding box center [325, 96] width 90 height 13
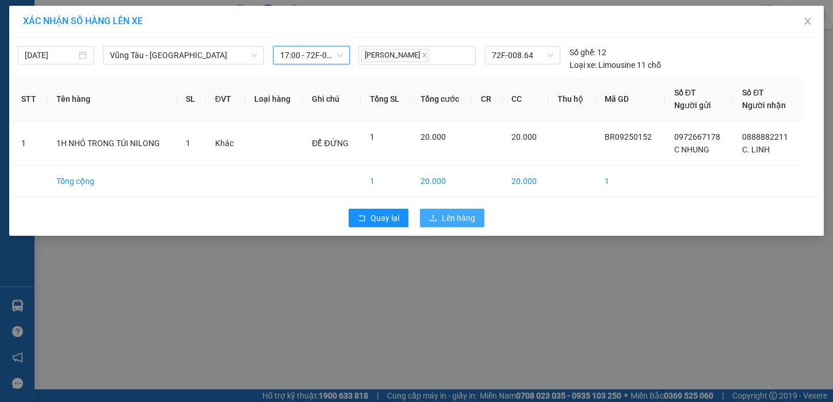
click at [443, 219] on span "Lên hàng" at bounding box center [458, 218] width 33 height 13
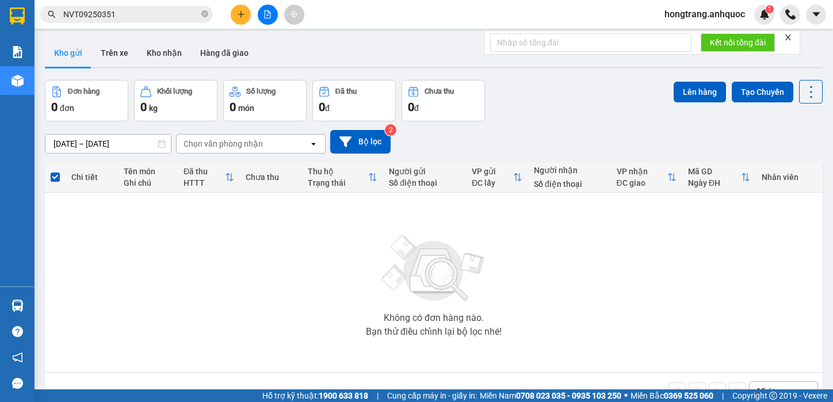
drag, startPoint x: 97, startPoint y: 266, endPoint x: 176, endPoint y: 40, distance: 240.1
click at [96, 266] on div "Không có đơn hàng nào. Bạn thử điều chỉnh lại bộ lọc nhé!" at bounding box center [434, 282] width 766 height 173
click at [114, 56] on button "Trên xe" at bounding box center [114, 53] width 46 height 28
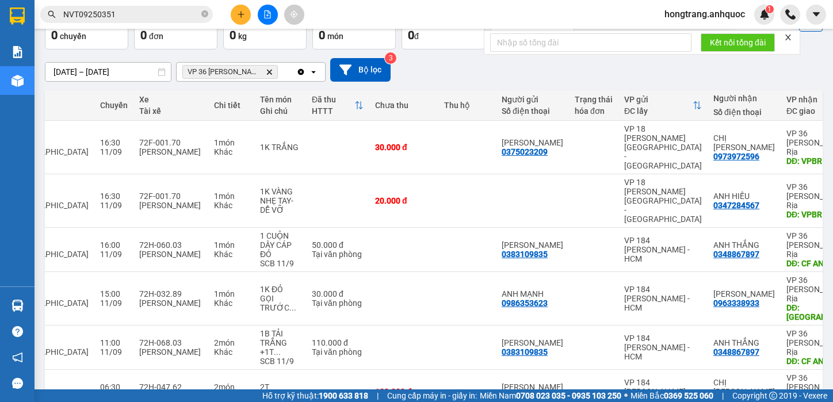
scroll to position [0, 146]
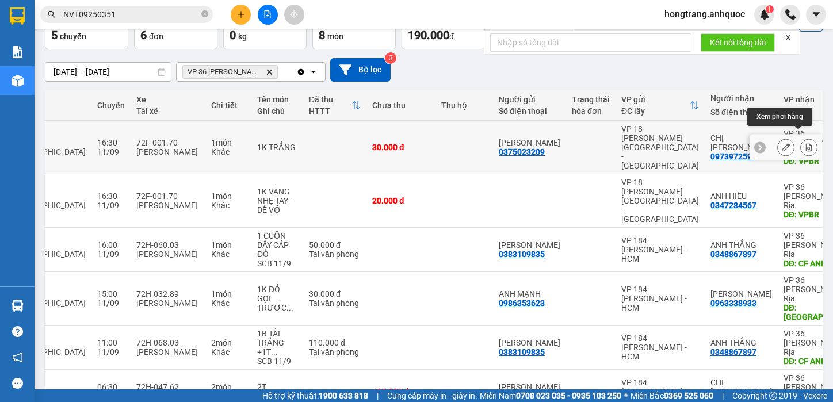
click at [801, 140] on button at bounding box center [809, 147] width 16 height 20
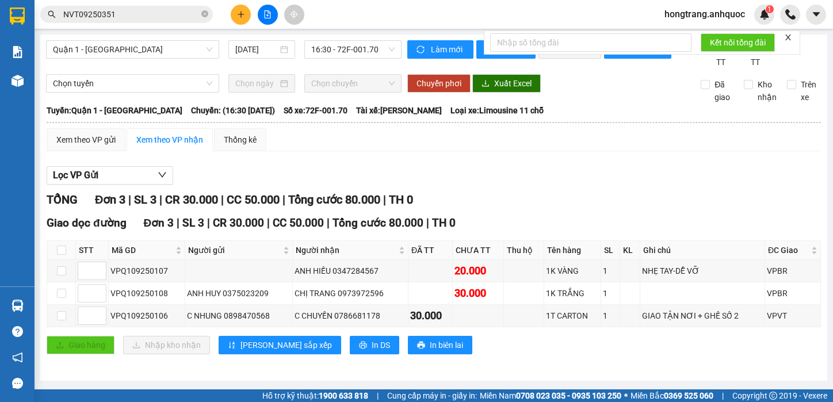
scroll to position [10, 0]
drag, startPoint x: 109, startPoint y: 274, endPoint x: 576, endPoint y: 277, distance: 466.5
click at [576, 277] on tr "VPQ109250107 ANH HIẾU 0347284567 20.000 1K VÀNG 1 NHẸ TAY-DỄ VỠ VPBR" at bounding box center [434, 271] width 774 height 22
copy tr "VPQ109250107 ANH HIẾU 0347284567 20.000 1K VÀNG"
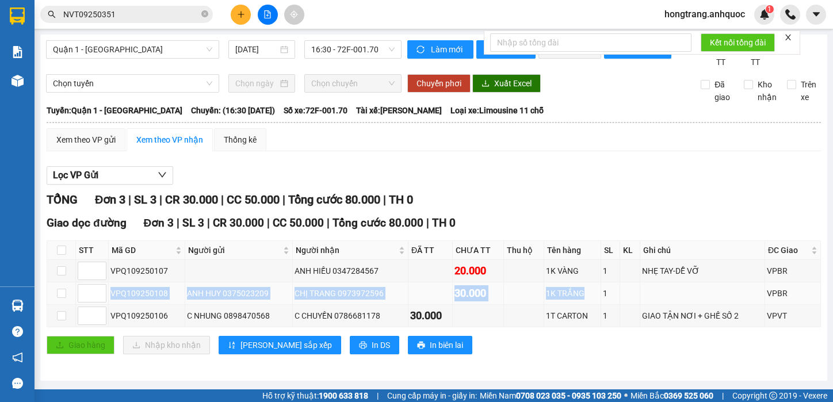
copy tr "VPQ109250108 ANH HUY 0375023209 CHỊ TRANG 0973972596 30.000 1K TRẮNG"
drag, startPoint x: 112, startPoint y: 297, endPoint x: 580, endPoint y: 292, distance: 468.8
click at [580, 292] on tr "VPQ109250108 ANH HUY 0375023209 CHỊ TRANG 0973972596 30.000 1K TRẮNG 1 VPBR" at bounding box center [434, 293] width 774 height 22
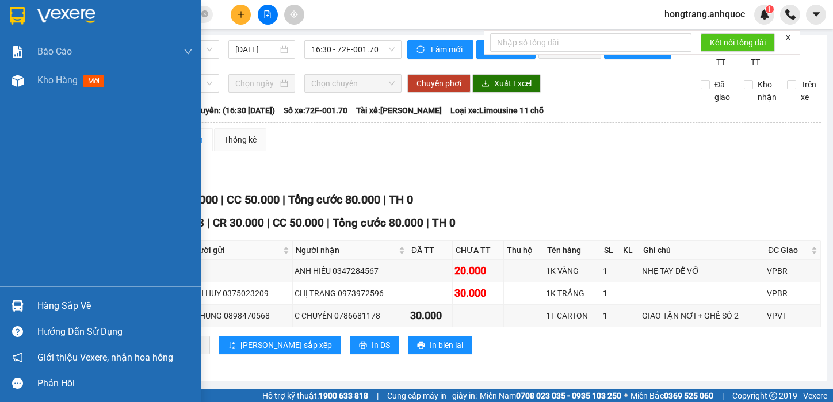
drag, startPoint x: 10, startPoint y: 200, endPoint x: 23, endPoint y: 194, distance: 14.2
click at [10, 200] on div "Báo cáo Báo cáo dòng tiền (nhân viên) Doanh số tạo đơn theo VP gửi (nhà xe) Doa…" at bounding box center [100, 161] width 201 height 249
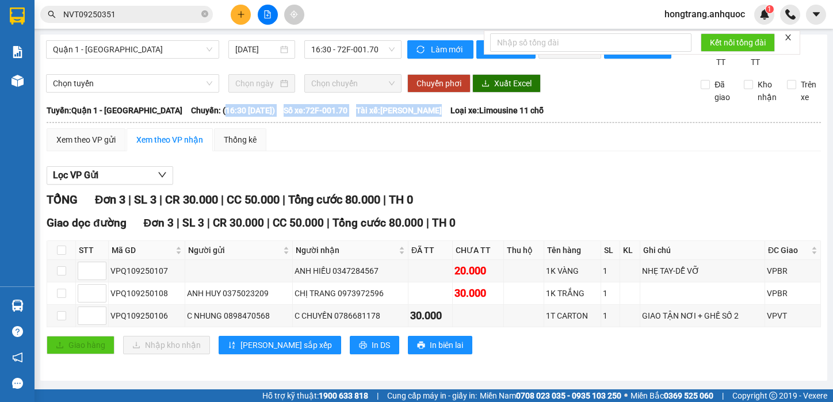
copy div "16:30 [DATE]) Số xe: 72F-001.70 Tài xế: [PERSON_NAME]"
drag, startPoint x: 193, startPoint y: 115, endPoint x: 432, endPoint y: 115, distance: 239.3
click at [432, 115] on div "Tuyến: Quận 1 - Vũng [PERSON_NAME]: (16:30 [DATE]) Số xe: 72F-001.70 Tài xế: Võ…" at bounding box center [434, 110] width 774 height 13
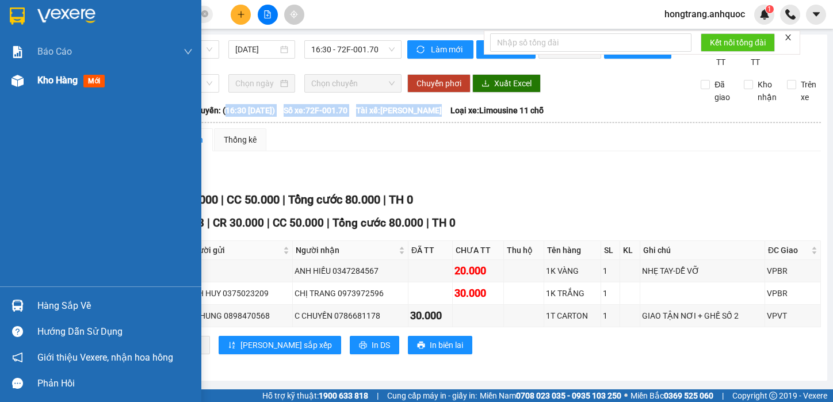
click at [22, 79] on img at bounding box center [18, 81] width 12 height 12
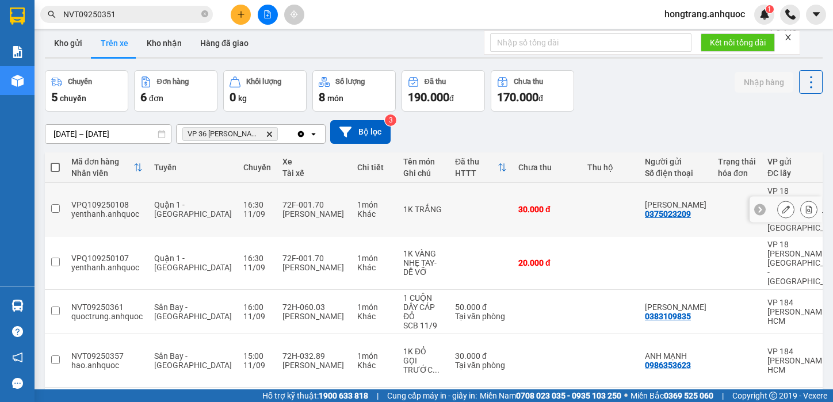
click at [357, 200] on div "1 món" at bounding box center [374, 204] width 35 height 9
checkbox input "true"
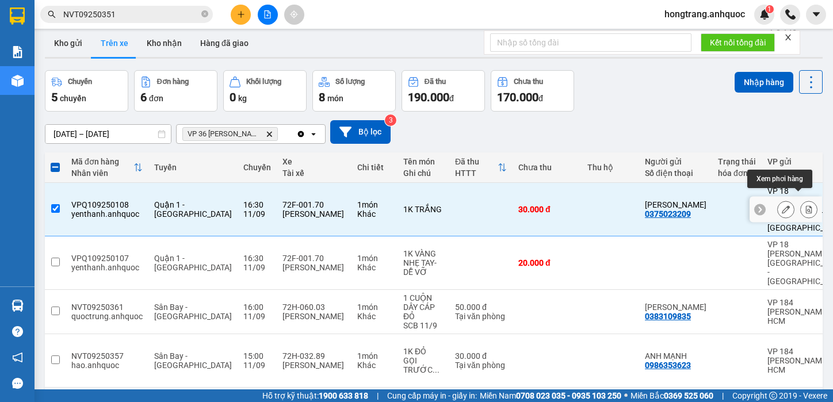
click at [801, 200] on button at bounding box center [809, 210] width 16 height 20
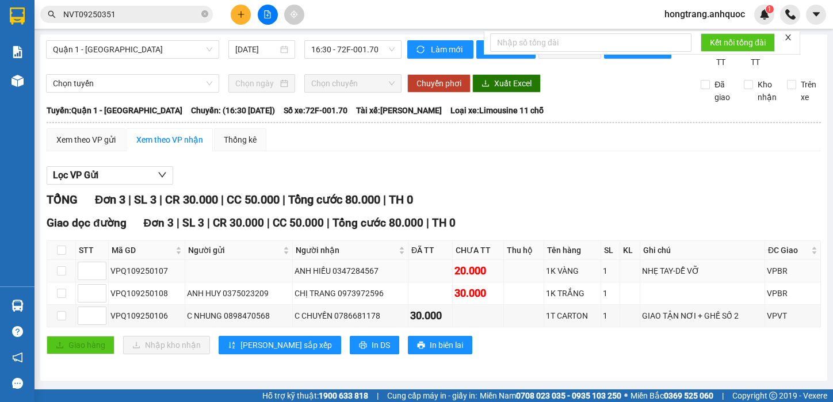
click at [137, 267] on div "VPQ109250107" at bounding box center [146, 271] width 72 height 13
copy div "VPQ109250107"
click at [118, 13] on input "NVT09250351" at bounding box center [131, 14] width 136 height 13
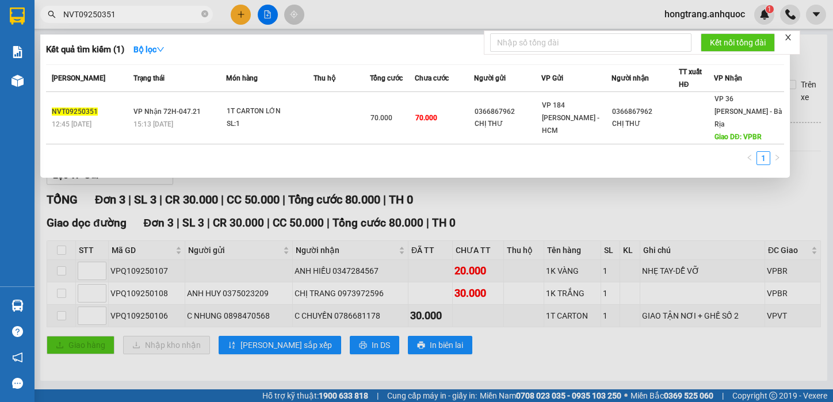
click at [118, 13] on input "NVT09250351" at bounding box center [131, 14] width 136 height 13
paste input "VPQ109250107"
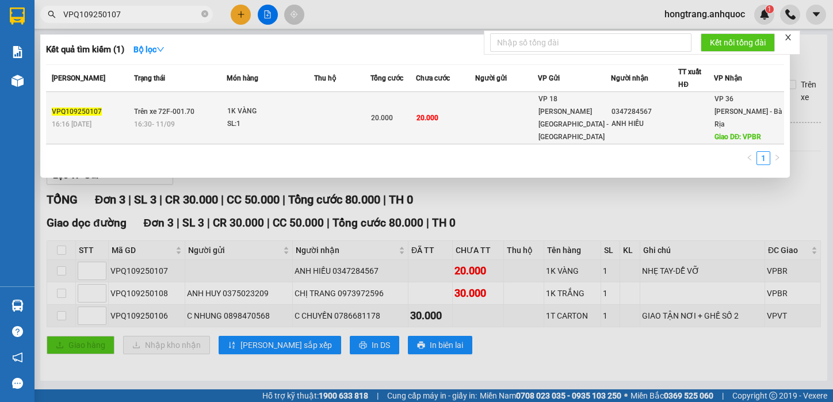
type input "VPQ109250107"
click at [250, 105] on div "1K VÀNG" at bounding box center [270, 111] width 86 height 13
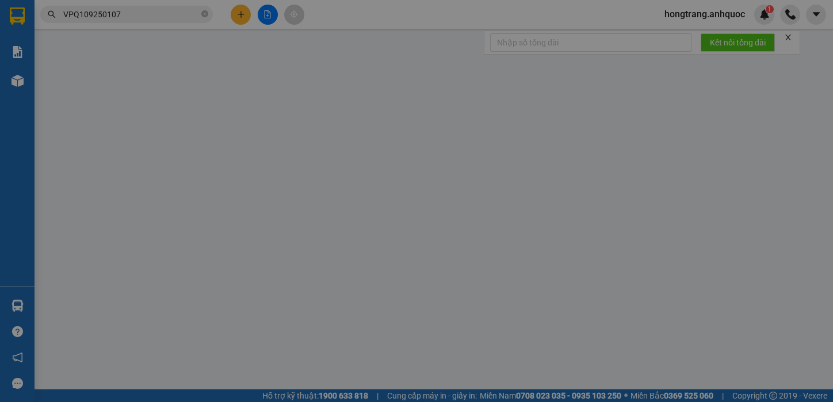
type input "0347284567"
type input "ANH HIẾU"
type input "VPBR"
type input "20.000"
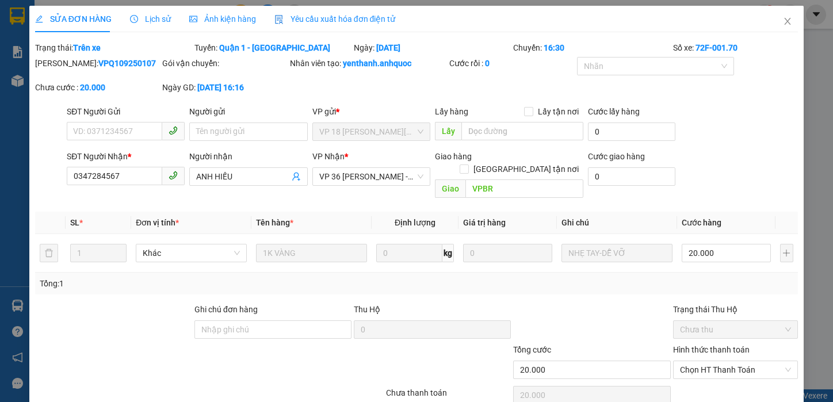
click at [144, 16] on span "Lịch sử" at bounding box center [150, 18] width 41 height 9
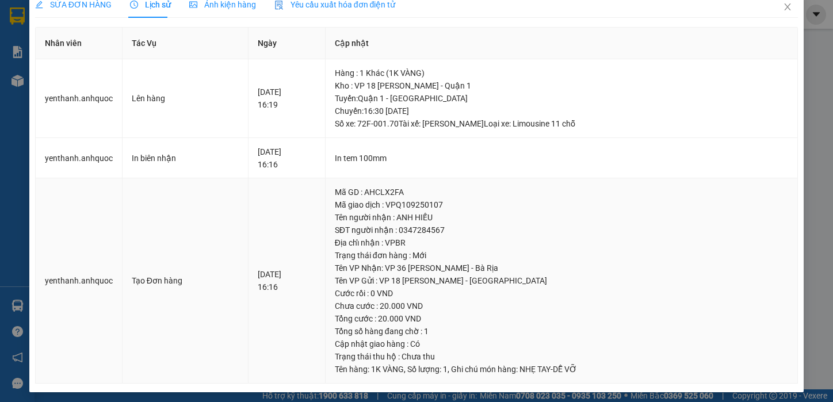
scroll to position [18, 0]
